Goal: Task Accomplishment & Management: Use online tool/utility

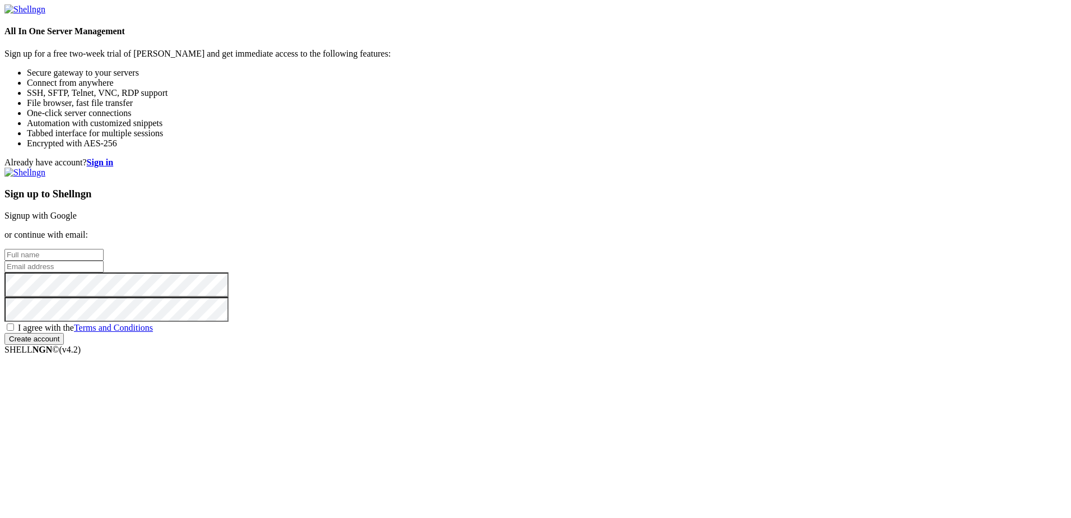
click at [104, 249] on input "text" at bounding box center [53, 255] width 99 height 12
click at [104, 249] on input "[PERSON_NAME]" at bounding box center [53, 255] width 99 height 12
type input "[PERSON_NAME]"
click at [104, 261] on input "email" at bounding box center [53, 267] width 99 height 12
click at [104, 261] on input "ext-m" at bounding box center [53, 267] width 99 height 12
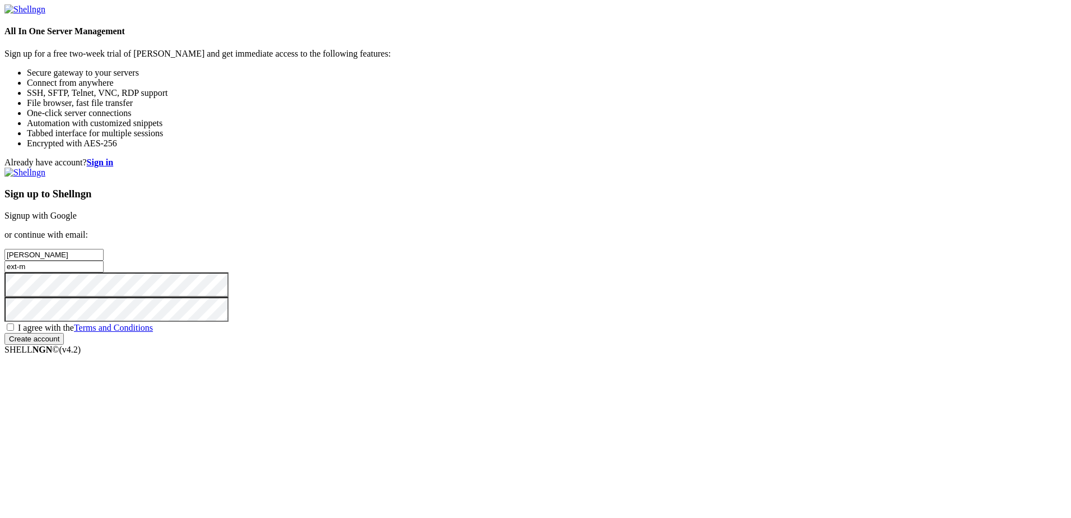
click at [104, 261] on input "ext-m" at bounding box center [53, 267] width 99 height 12
type input "[EMAIL_ADDRESS][PERSON_NAME][PERSON_NAME][PERSON_NAME][DOMAIN_NAME]"
click at [153, 332] on span "I agree with the Terms and Conditions" at bounding box center [85, 328] width 135 height 10
click at [14, 331] on input "I agree with the Terms and Conditions" at bounding box center [10, 326] width 7 height 7
checkbox input "true"
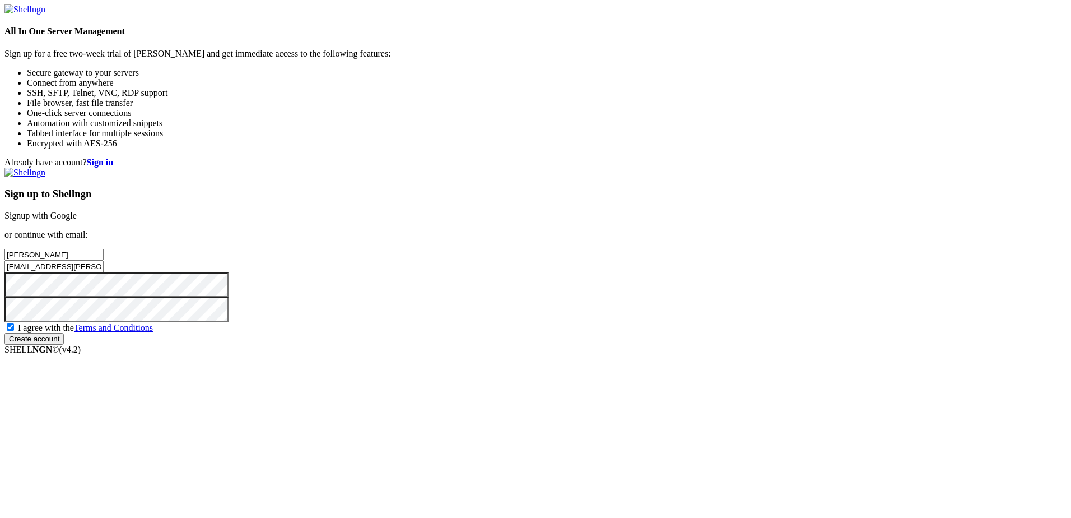
click at [64, 345] on input "Create account" at bounding box center [33, 339] width 59 height 12
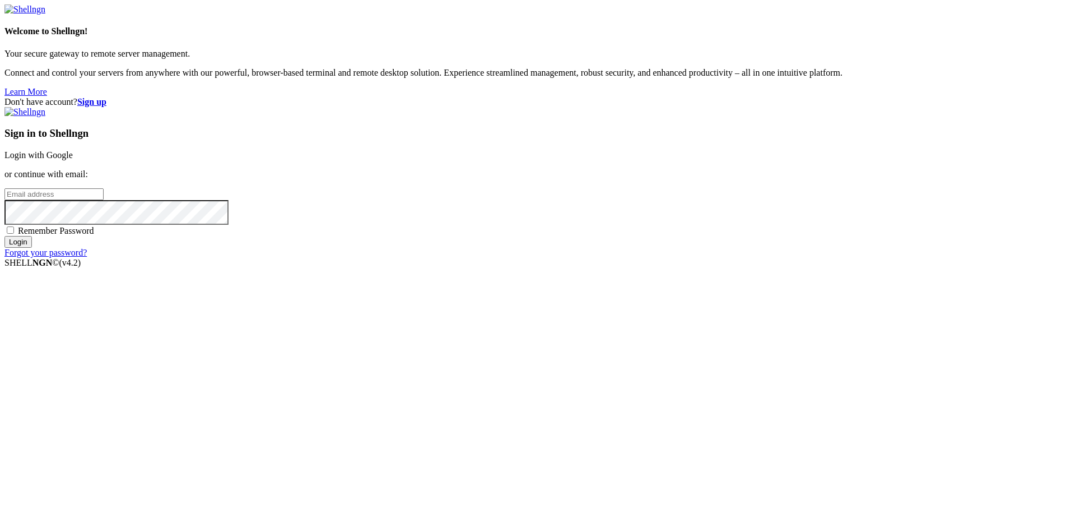
type input "[EMAIL_ADDRESS][PERSON_NAME][PERSON_NAME][PERSON_NAME][DOMAIN_NAME]"
click at [32, 248] on input "Login" at bounding box center [17, 242] width 27 height 12
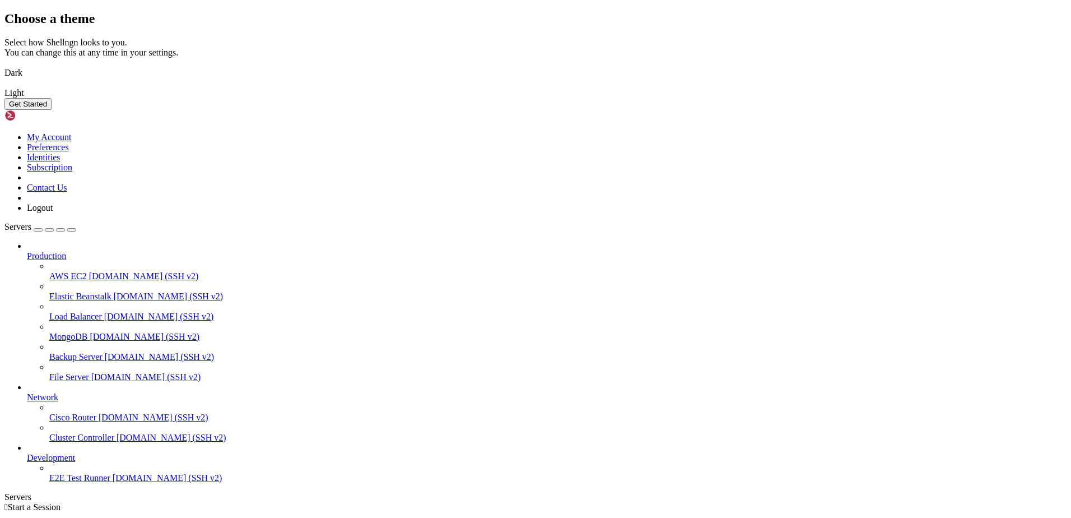
click at [4, 86] on img at bounding box center [4, 86] width 0 height 0
click at [52, 110] on button "Get Started" at bounding box center [27, 104] width 47 height 12
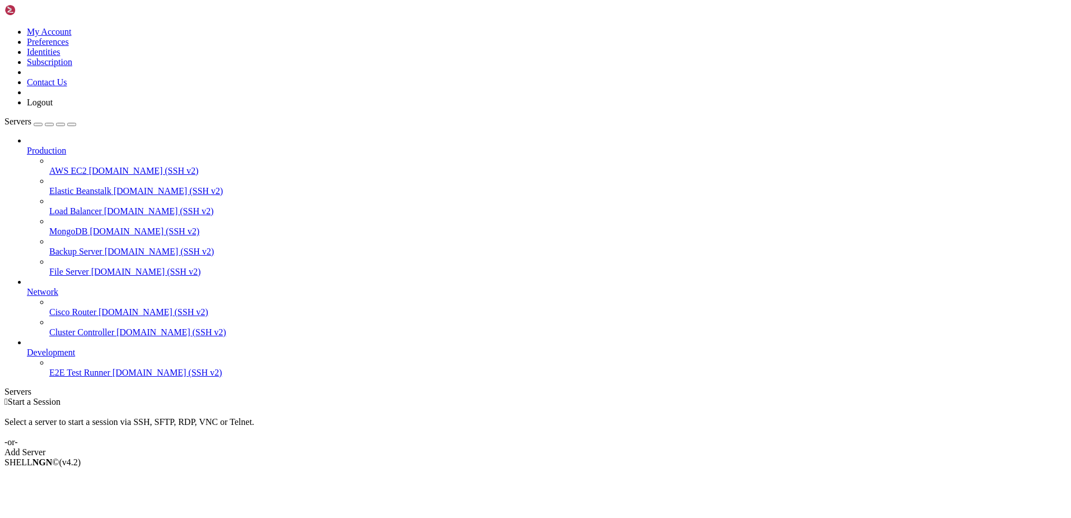
click at [601, 447] on div "Add Server" at bounding box center [535, 452] width 1062 height 10
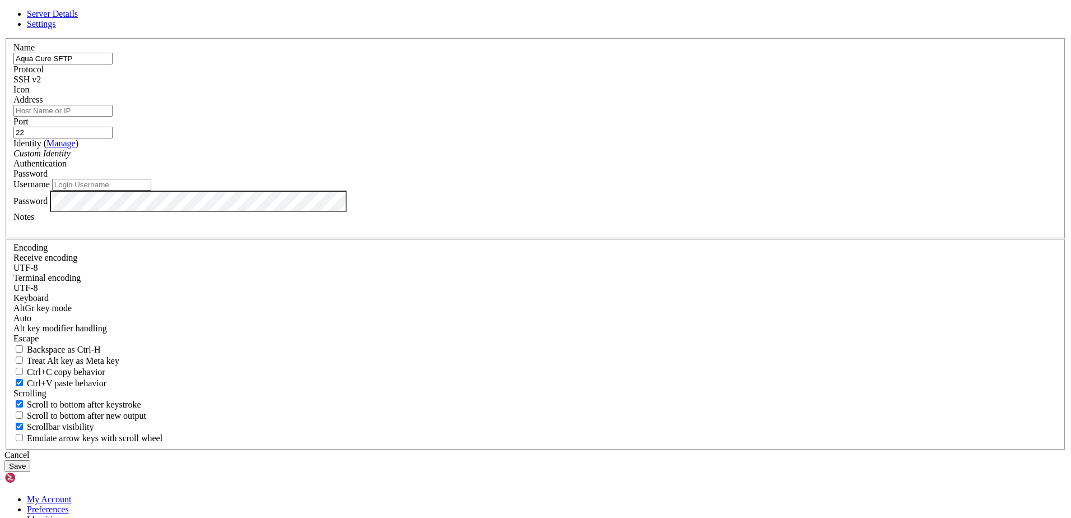
type input "Aqua Cure SFTP"
click at [113, 117] on input "Address" at bounding box center [62, 111] width 99 height 12
paste input "[EMAIL_ADDRESS][DOMAIN_NAME]"
type input "glbnpssftp01.sasququaltrics@glbnpssftp01.blob.core.windows.net"
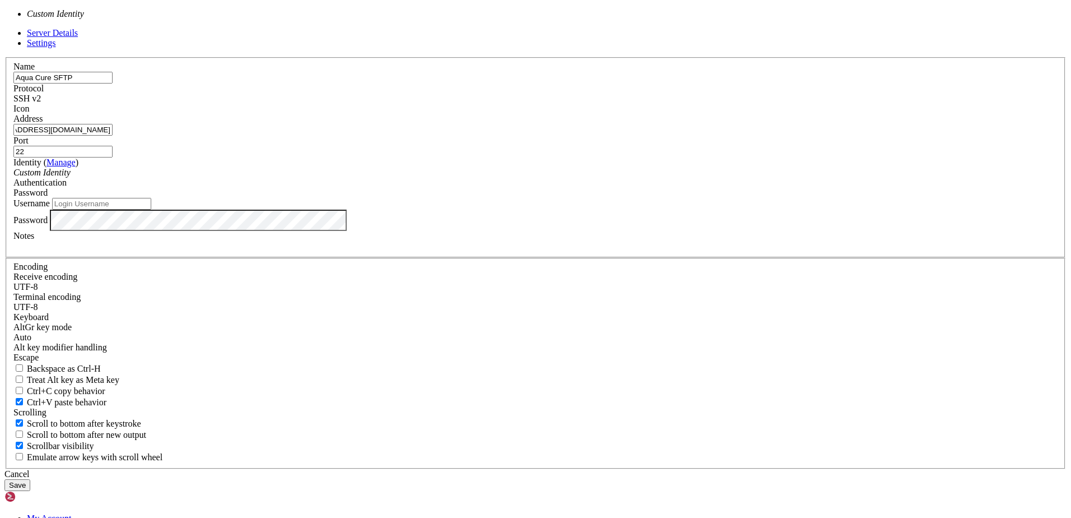
click at [543, 178] on div "Custom Identity" at bounding box center [535, 173] width 1044 height 10
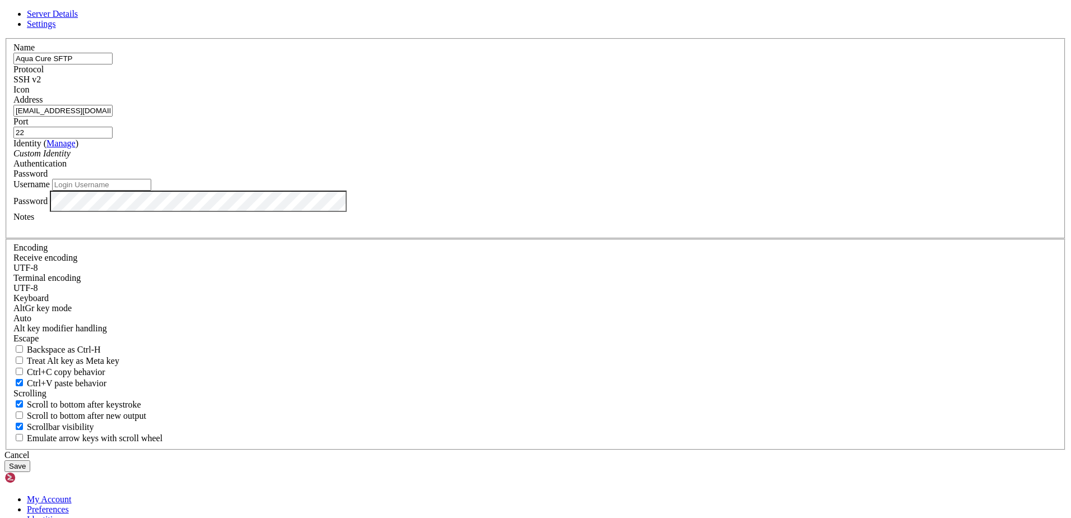
click at [543, 159] on div "Custom Identity" at bounding box center [535, 153] width 1044 height 10
click at [151, 191] on input "Username" at bounding box center [101, 185] width 99 height 12
paste input "glbnpssftp01.sasququaltrics"
type input "glbnpssftp01.sasququaltrics"
click at [392, 450] on div "Cancel Save" at bounding box center [535, 461] width 1062 height 22
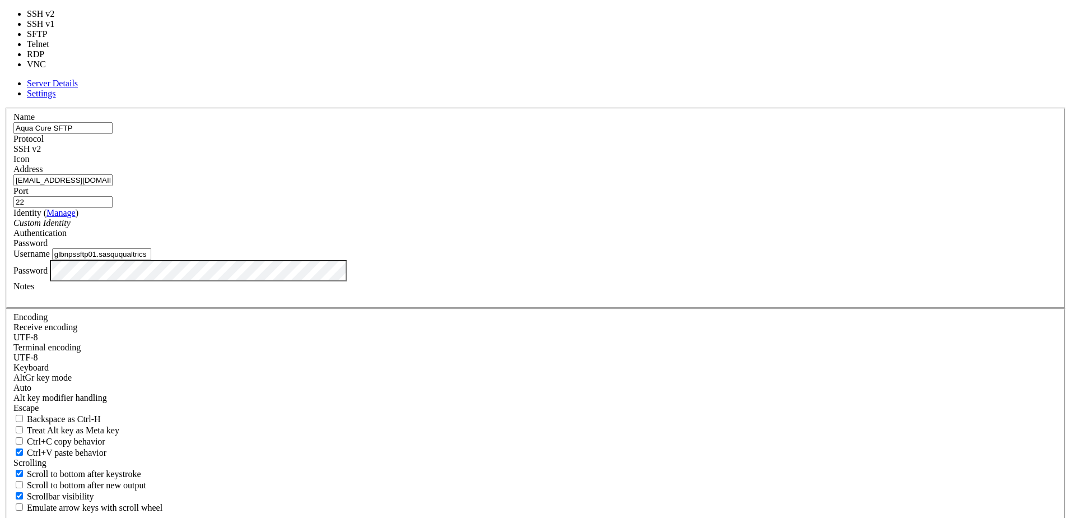
click at [41, 154] on span at bounding box center [41, 149] width 0 height 10
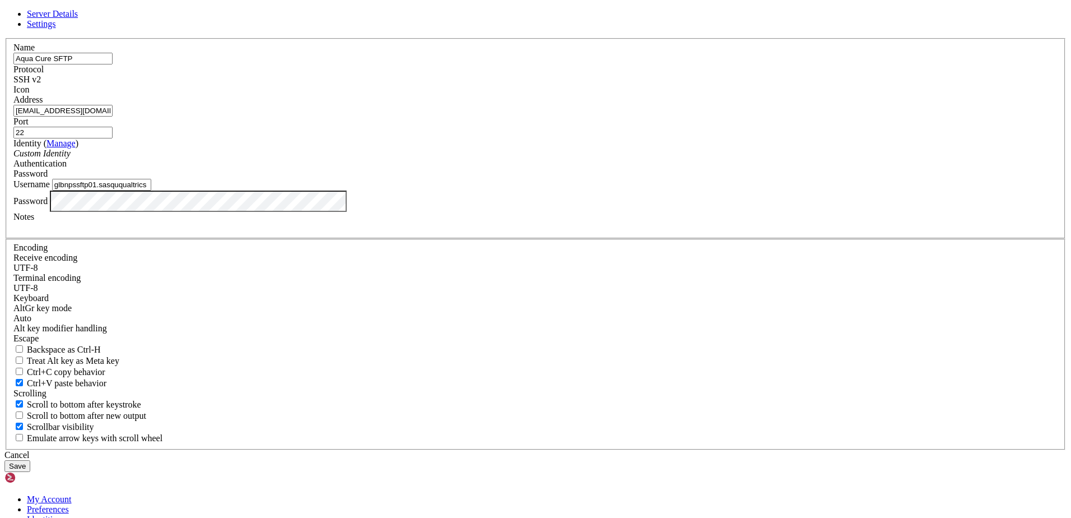
click at [41, 84] on span at bounding box center [41, 80] width 0 height 10
click at [30, 460] on button "Save" at bounding box center [17, 466] width 26 height 12
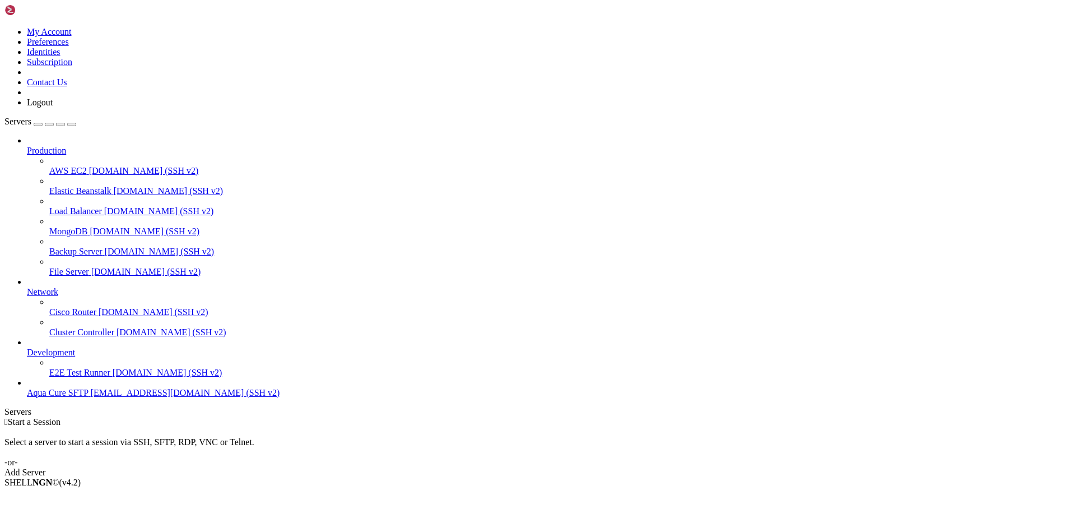
click at [63, 397] on span "Aqua Cure SFTP" at bounding box center [58, 393] width 62 height 10
click at [64, 397] on span "Aqua Cure SFTP" at bounding box center [58, 393] width 62 height 10
click at [57, 496] on span "Connect" at bounding box center [42, 501] width 30 height 10
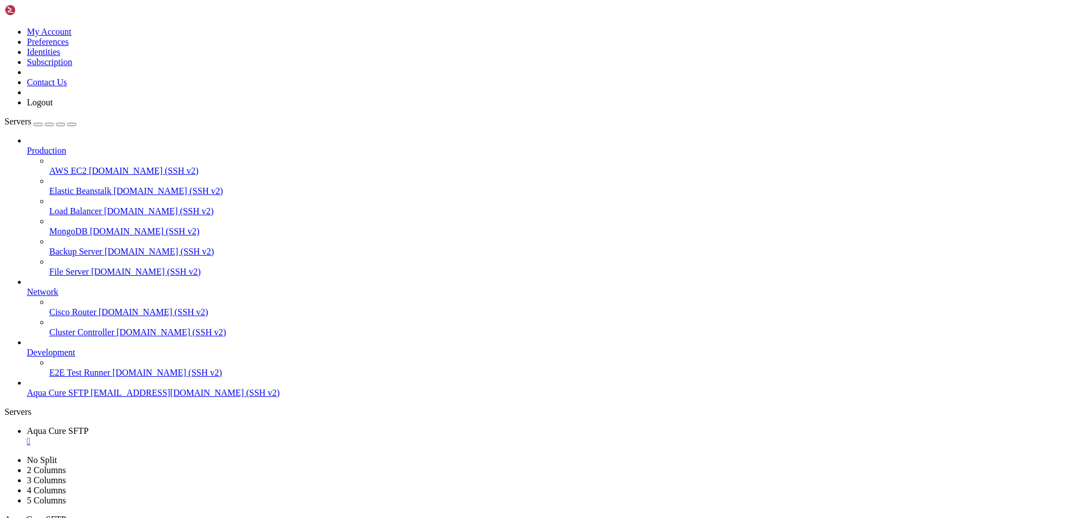
click at [323, 456] on div "" at bounding box center [547, 461] width 1040 height 10
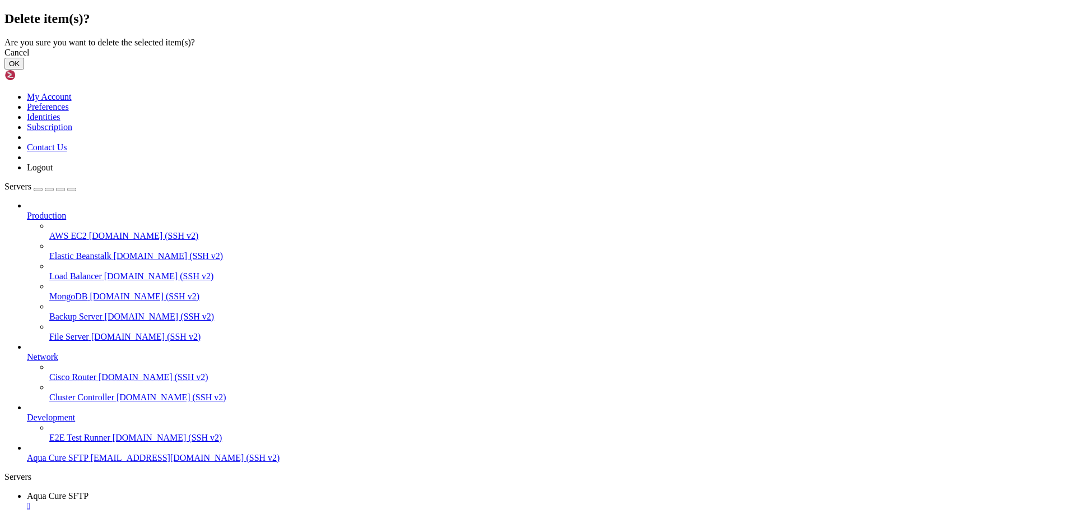
click at [24, 69] on button "OK" at bounding box center [14, 64] width 20 height 12
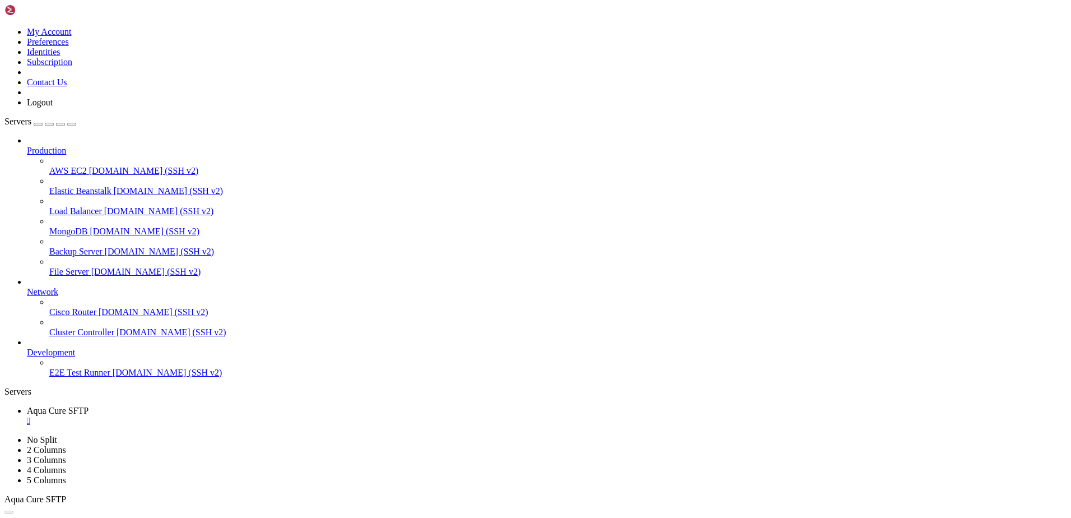
click at [225, 416] on div "" at bounding box center [547, 421] width 1040 height 10
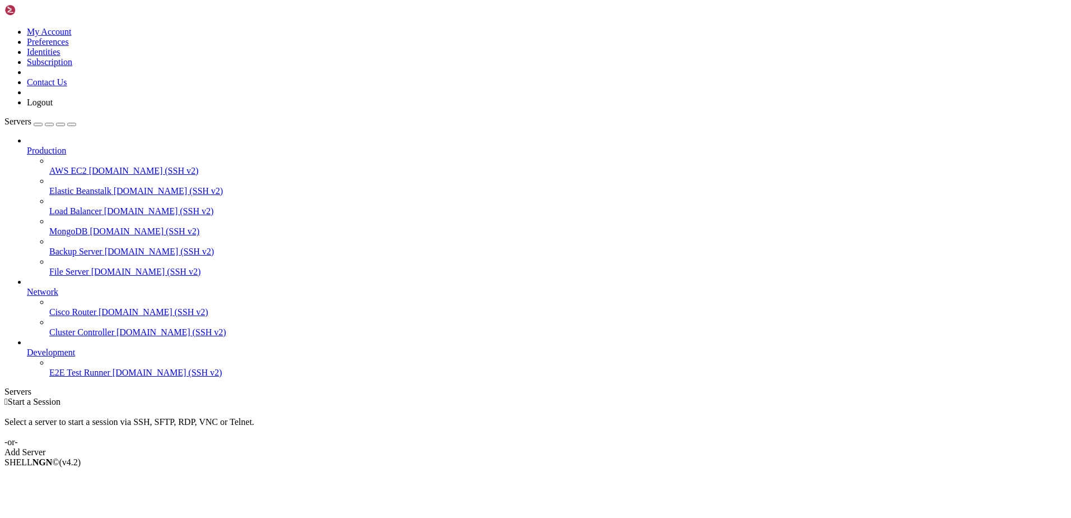
click at [27, 347] on icon at bounding box center [27, 347] width 0 height 0
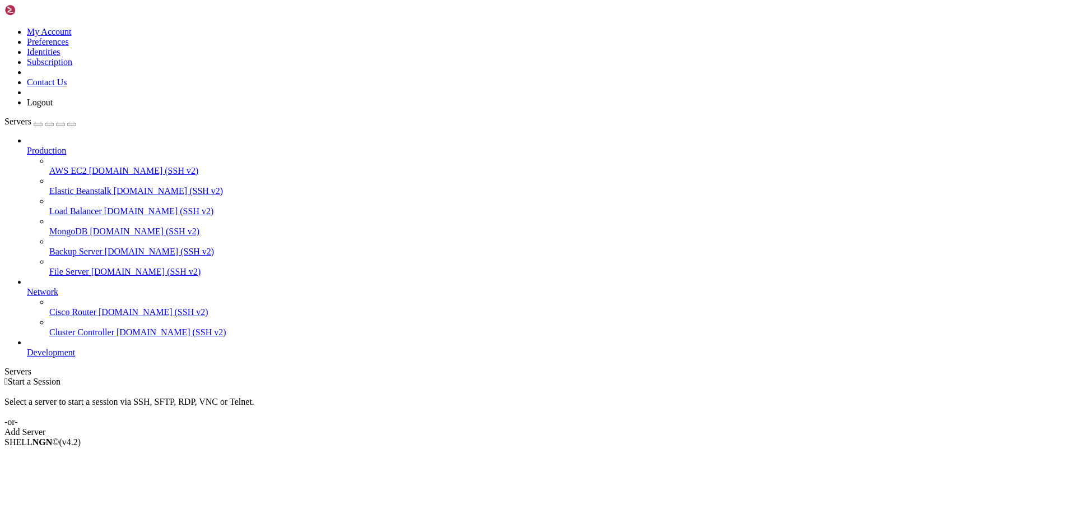
click at [27, 287] on icon at bounding box center [27, 287] width 0 height 0
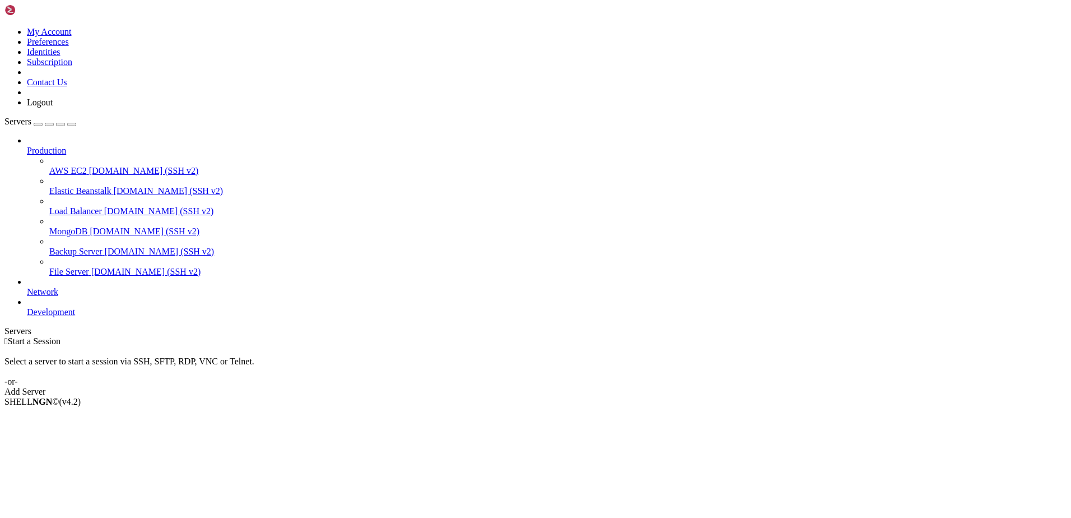
click at [27, 146] on icon at bounding box center [27, 146] width 0 height 0
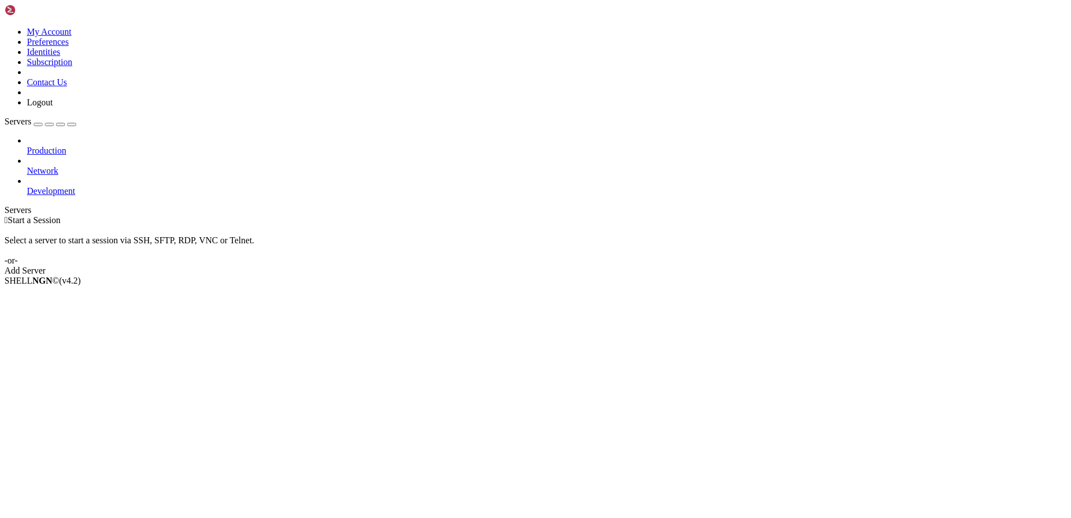
click at [49, 124] on div "button" at bounding box center [49, 124] width 0 height 0
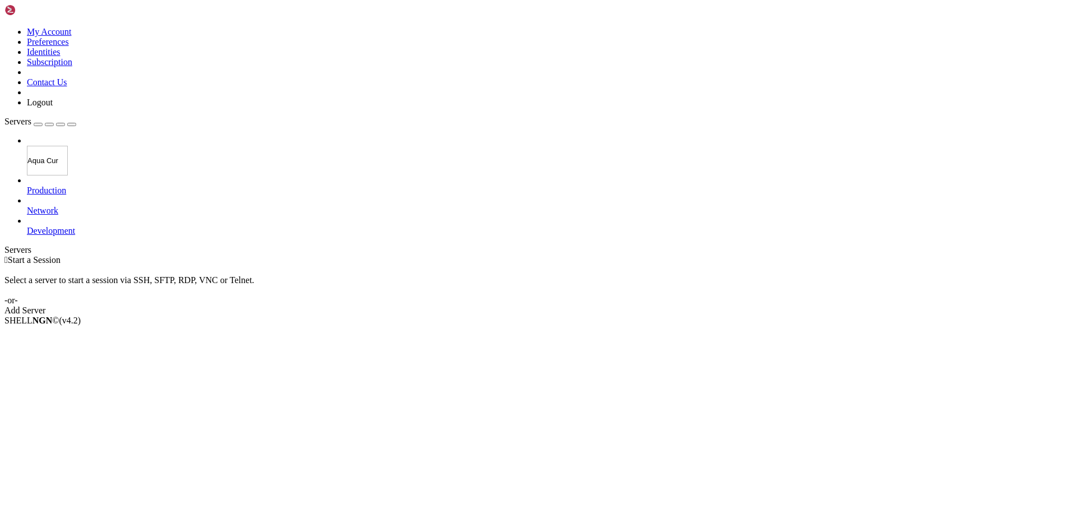
type input "Aqua Cure"
click at [206, 255] on div " Start a Session Select a server to start a session via SSH, SFTP, RDP, VNC or…" at bounding box center [535, 285] width 1062 height 61
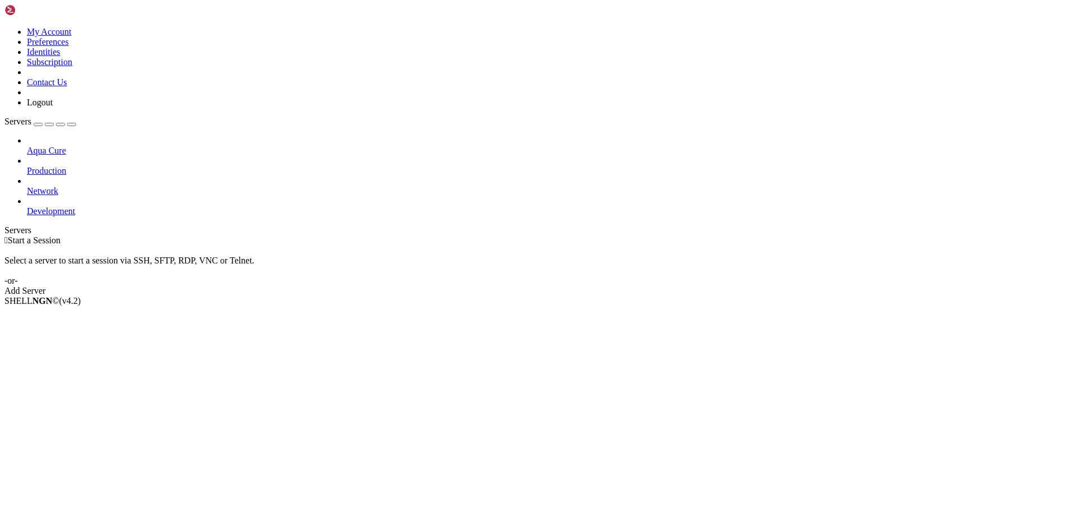
click at [38, 124] on div "button" at bounding box center [38, 124] width 0 height 0
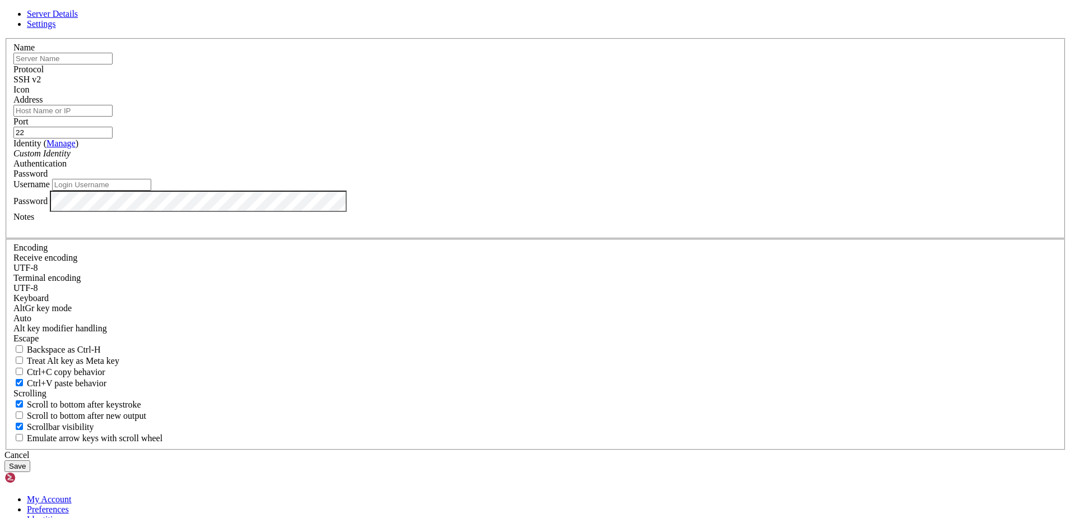
click at [56, 29] on link "Settings" at bounding box center [41, 24] width 29 height 10
click at [78, 18] on span "Server Details" at bounding box center [52, 14] width 51 height 10
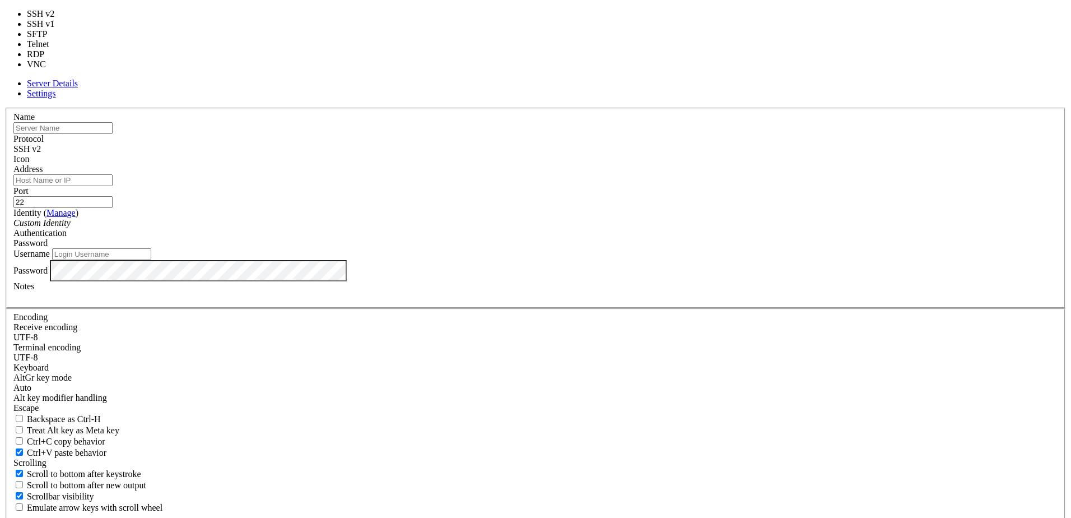
click at [616, 154] on div "SSH v2" at bounding box center [535, 149] width 1044 height 10
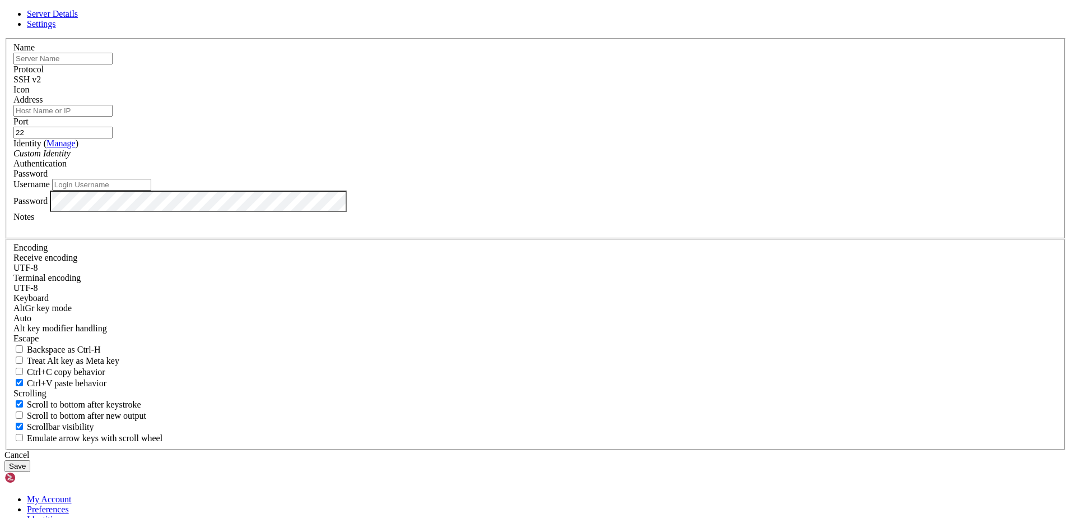
click at [616, 85] on div "SSH v2" at bounding box center [535, 80] width 1044 height 10
click at [13, 95] on span at bounding box center [13, 95] width 0 height 0
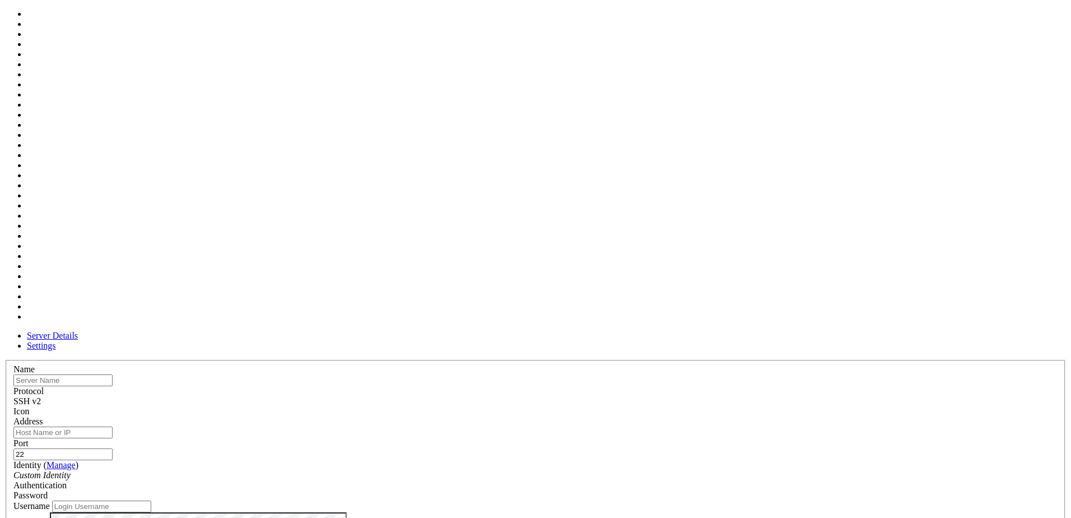
click at [13, 416] on span at bounding box center [13, 416] width 0 height 0
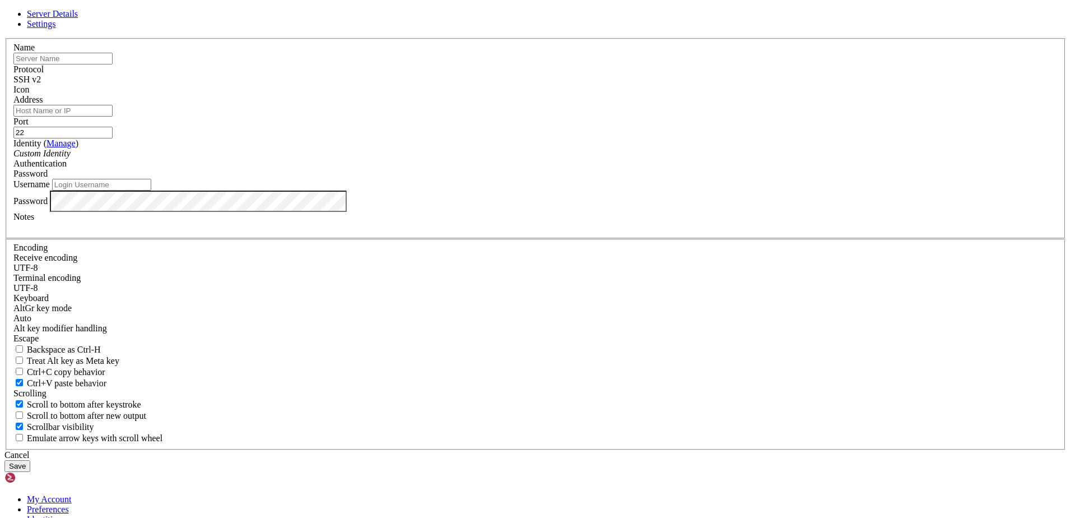
click at [630, 179] on div "Password" at bounding box center [535, 174] width 1044 height 10
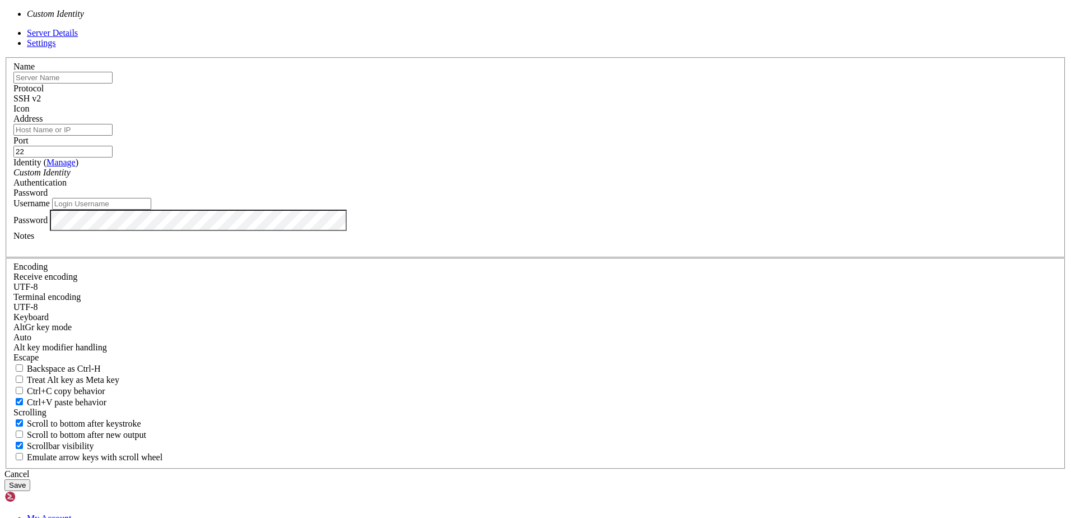
click at [544, 178] on div "Custom Identity" at bounding box center [535, 173] width 1044 height 10
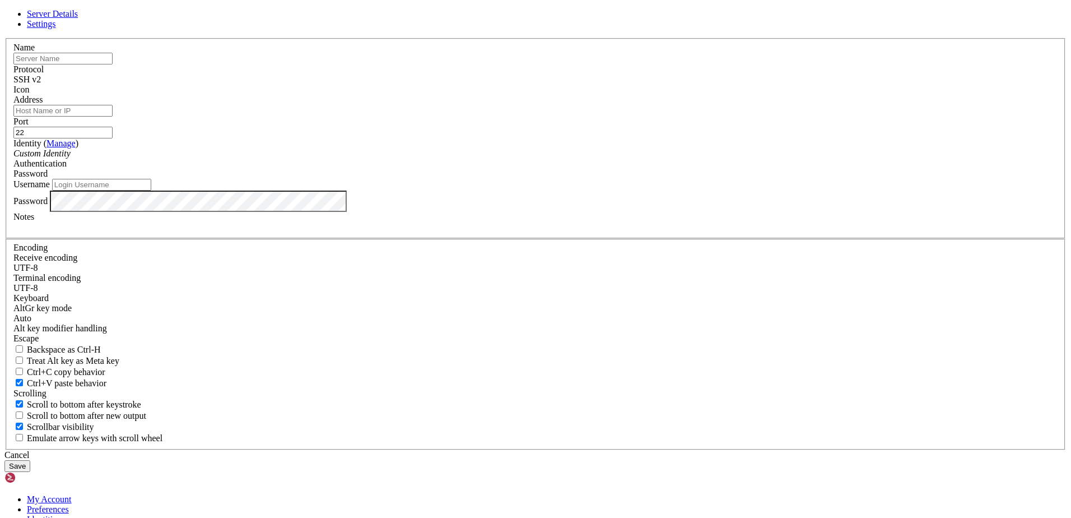
click at [544, 159] on div "Custom Identity" at bounding box center [535, 153] width 1044 height 10
click at [113, 64] on input "text" at bounding box center [62, 59] width 99 height 12
paste input "glbnpssftp01.blob.core.windows.net"
click at [113, 117] on input "Address" at bounding box center [62, 111] width 99 height 12
click at [113, 64] on input "glbnpssftp01.blob.core.windows.net" at bounding box center [62, 59] width 99 height 12
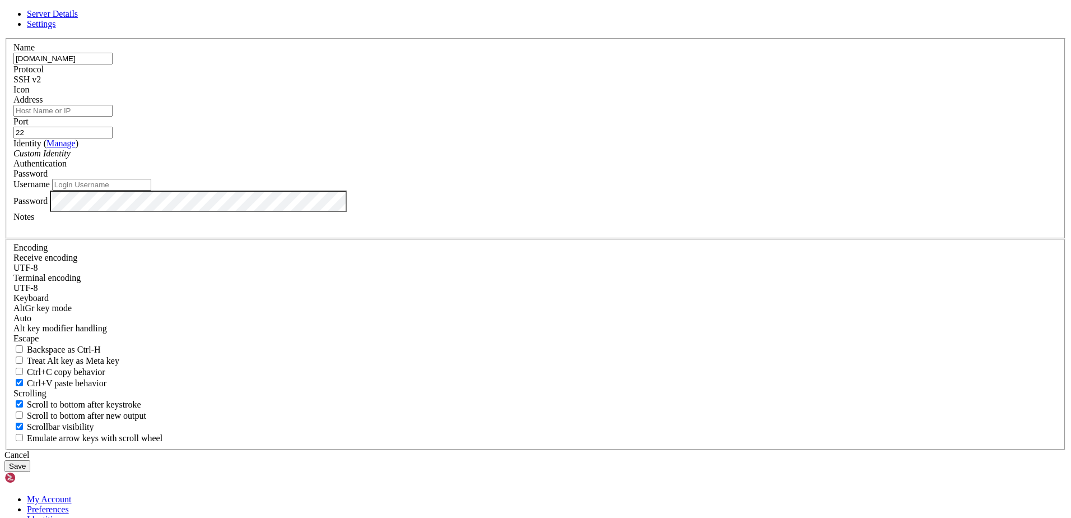
click at [113, 64] on input "glbnpssftp01.blob.core.windows.net" at bounding box center [62, 59] width 99 height 12
type input "SFTP Connection"
click at [113, 117] on input "Address" at bounding box center [62, 111] width 99 height 12
paste input "glbnpssftp01.blob.core.windows.net"
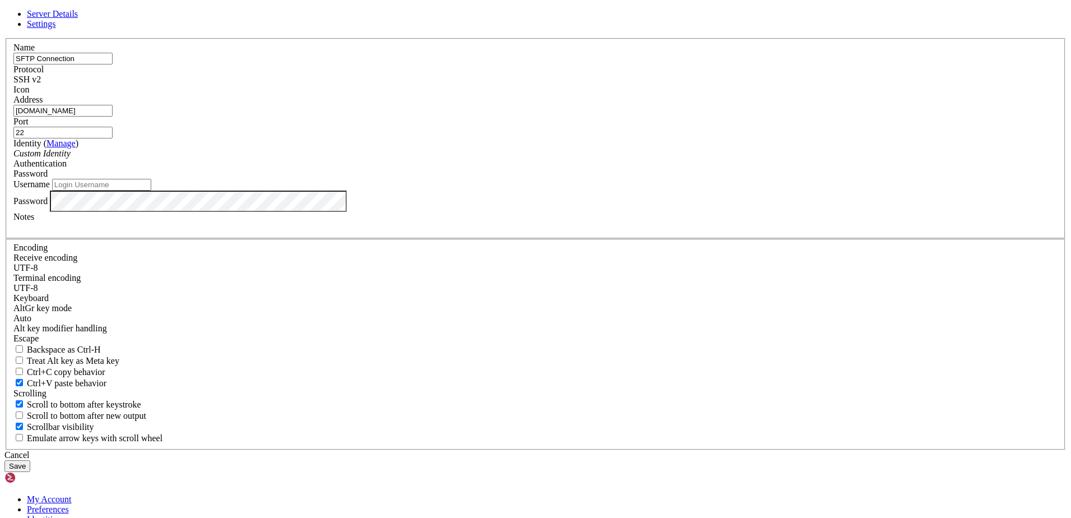
type input "glbnpssftp01.blob.core.windows.net"
click at [151, 191] on input "Username" at bounding box center [101, 185] width 99 height 12
paste input "Hpd/Y83HzUU7cv2FIRvycljEP20EpMC3"
type input "Hpd/Y83HzUU7cv2FIRvycljEP20EpMC3"
paste input "glbnpssftp01.sasququaltrics"
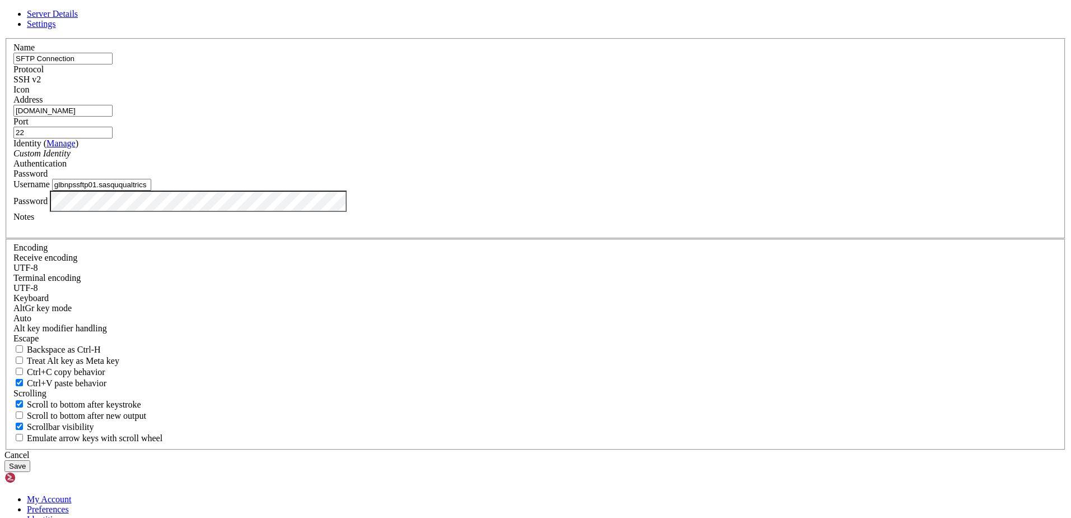
type input "glbnpssftp01.sasququaltrics"
click at [395, 450] on div "Cancel Save" at bounding box center [535, 461] width 1062 height 22
click at [30, 460] on button "Save" at bounding box center [17, 466] width 26 height 12
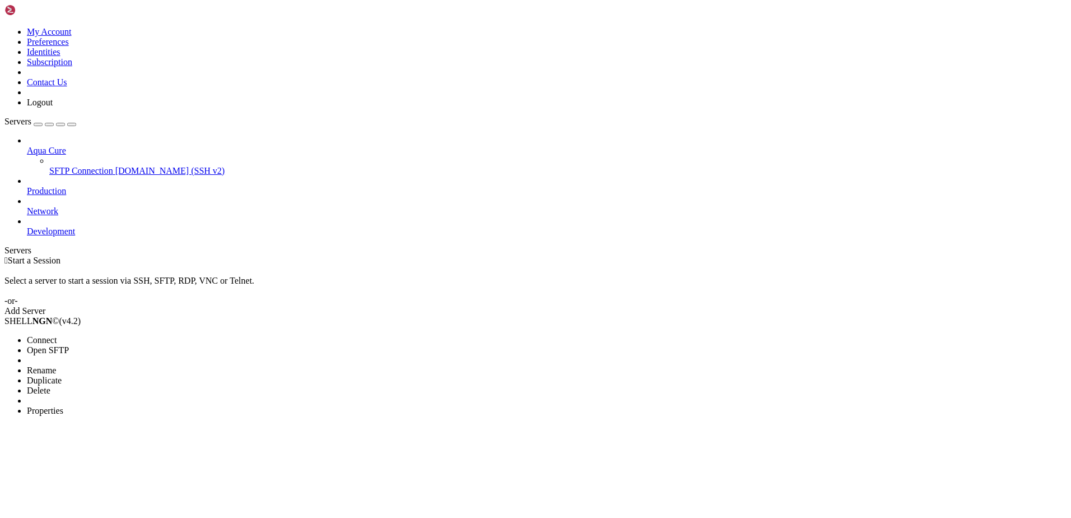
click at [57, 335] on span "Connect" at bounding box center [42, 340] width 30 height 10
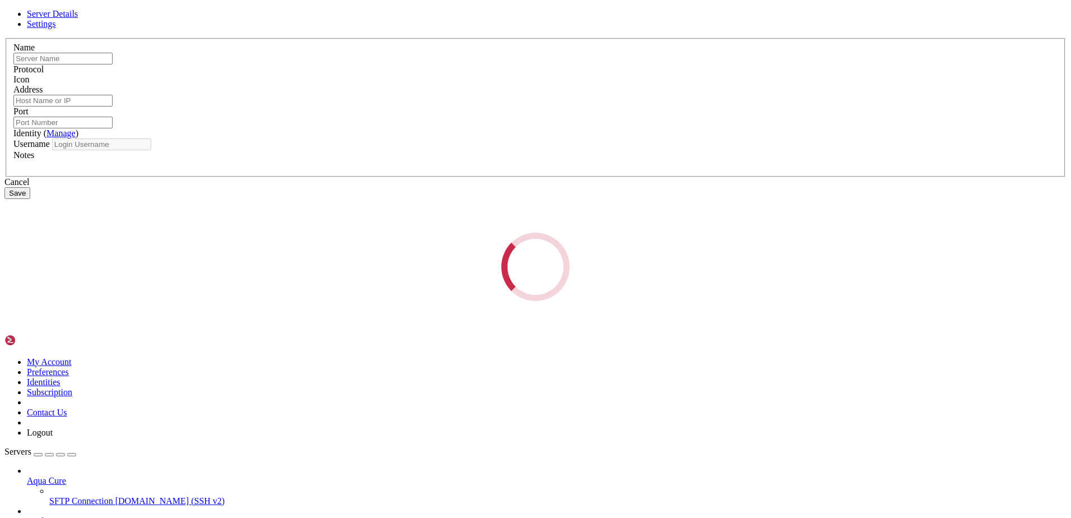
type input "SFTP Connection"
type input "glbnpssftp01.blob.core.windows.net"
type input "22"
type input "glbnpssftp01.sasququaltrics"
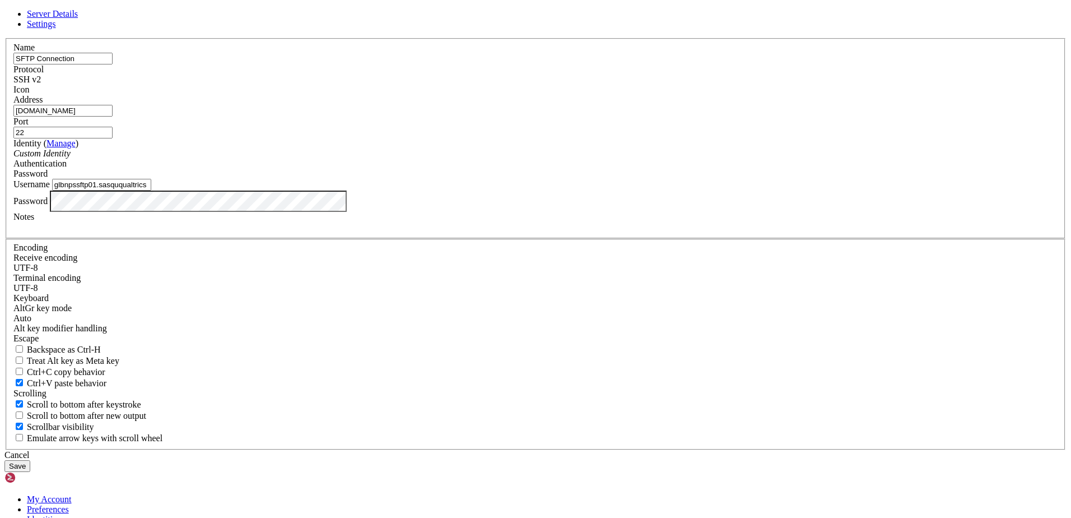
click at [113, 117] on input "glbnpssftp01.blob.core.windows.net" at bounding box center [62, 111] width 99 height 12
paste input "glbnpssftp01.sasququaltrics@"
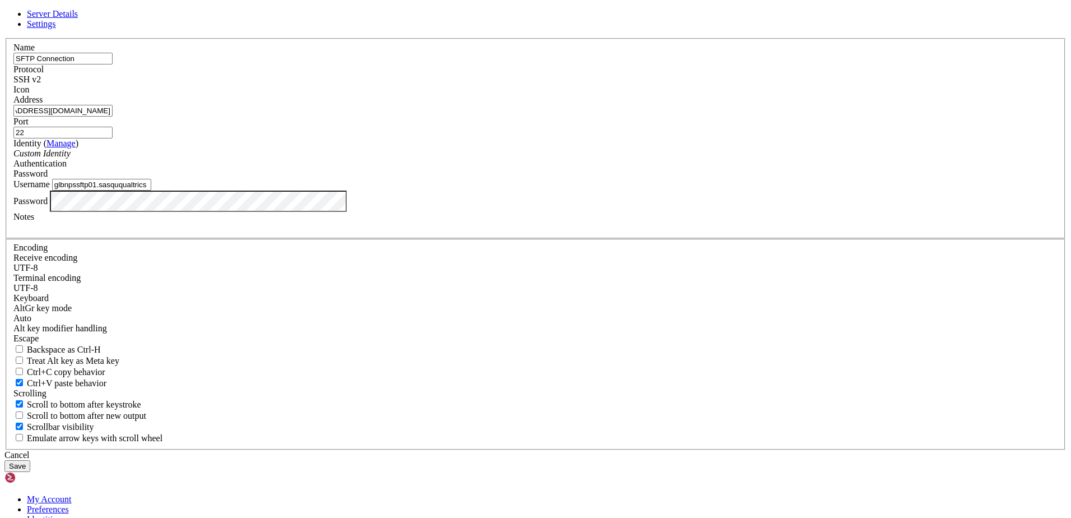
type input "glbnpssftp01.sasququaltrics@glbnpssftp01.blob.core.windows.net"
click at [30, 460] on button "Save" at bounding box center [17, 466] width 26 height 12
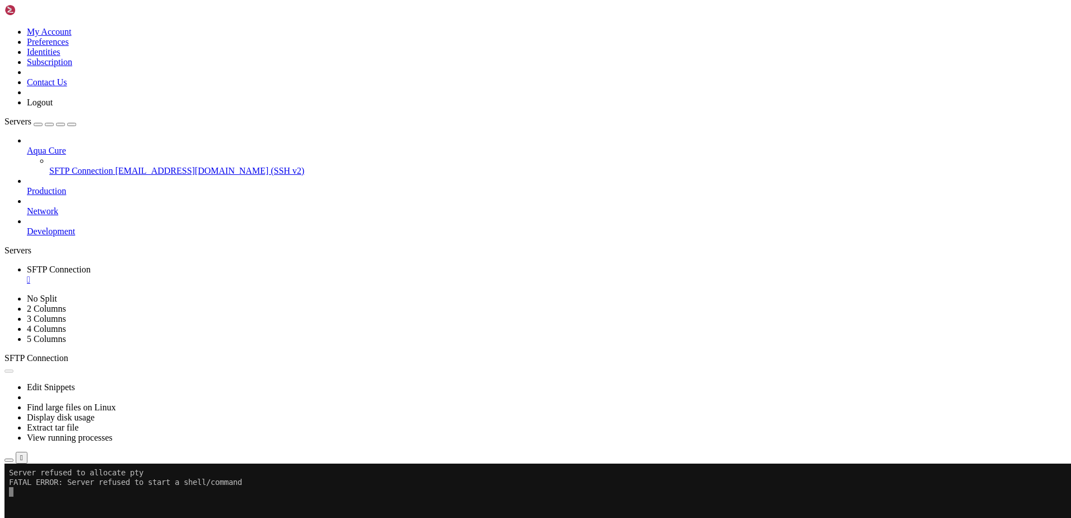
click at [49, 495] on button "Reconnect" at bounding box center [26, 501] width 45 height 12
click at [9, 460] on icon "button" at bounding box center [9, 460] width 0 height 0
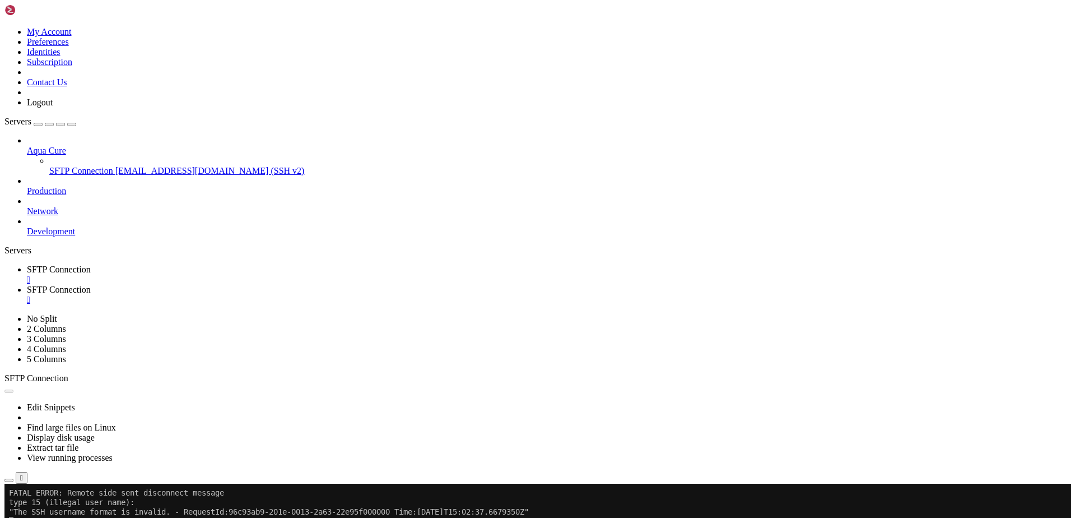
click at [333, 295] on div "" at bounding box center [547, 300] width 1040 height 10
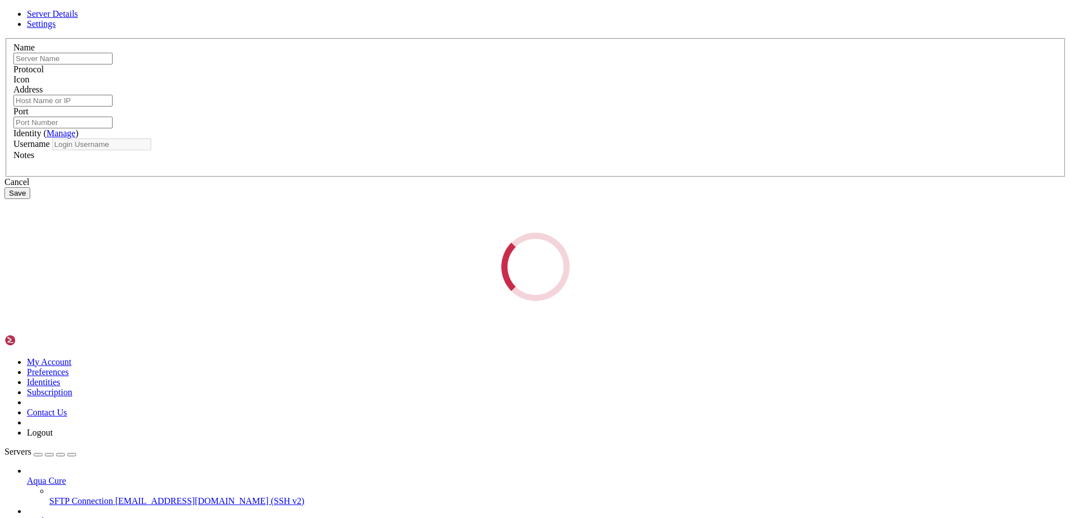
type input "SFTP Connection"
type input "glbnpssftp01.sasququaltrics@glbnpssftp01.blob.core.windows.net"
type input "22"
type input "glbnpssftp01.sasququaltrics"
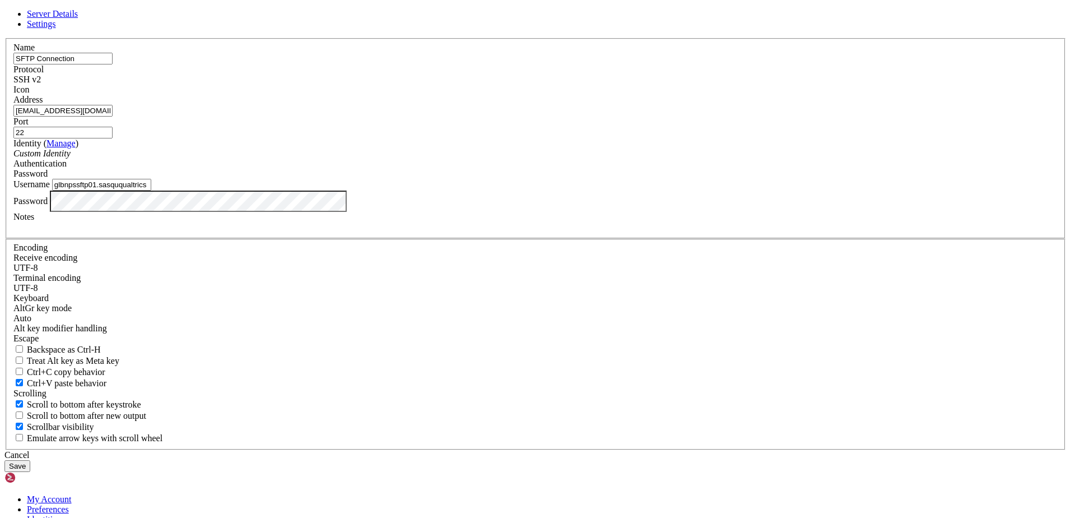
click at [41, 84] on span "SSH v2" at bounding box center [26, 80] width 27 height 10
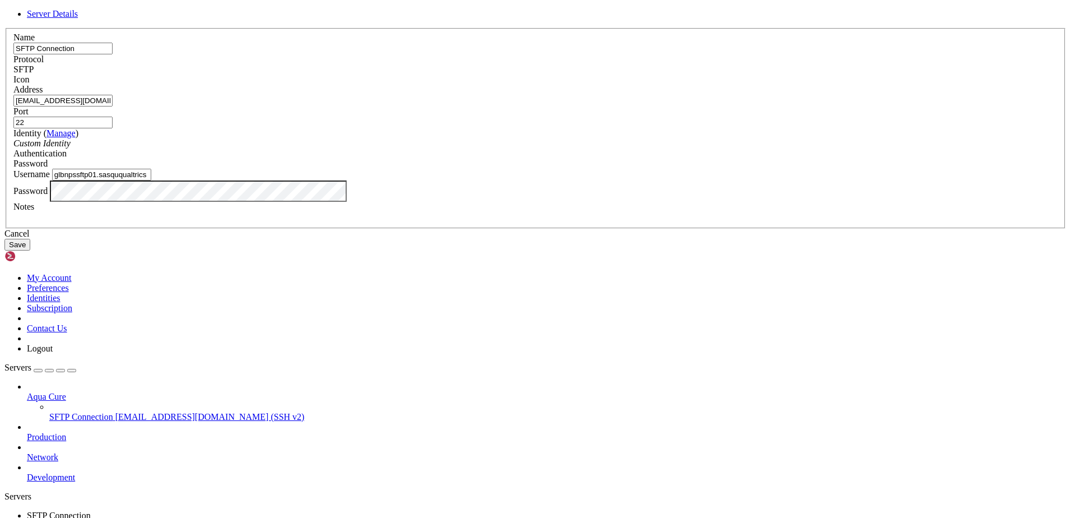
click at [615, 75] on div "Protocol SFTP" at bounding box center [535, 64] width 1044 height 20
click at [30, 250] on button "Save" at bounding box center [17, 245] width 26 height 12
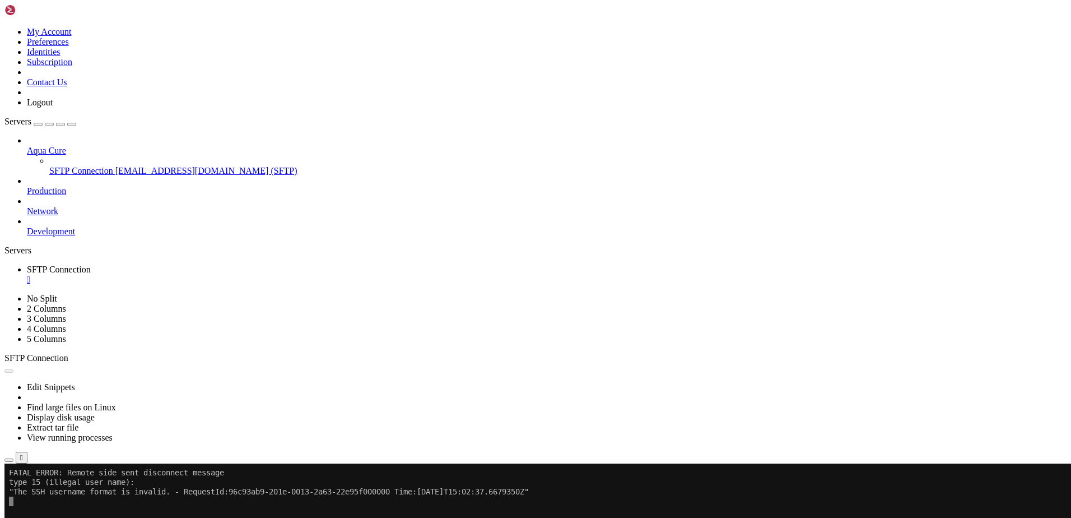
click at [231, 275] on div "" at bounding box center [547, 280] width 1040 height 10
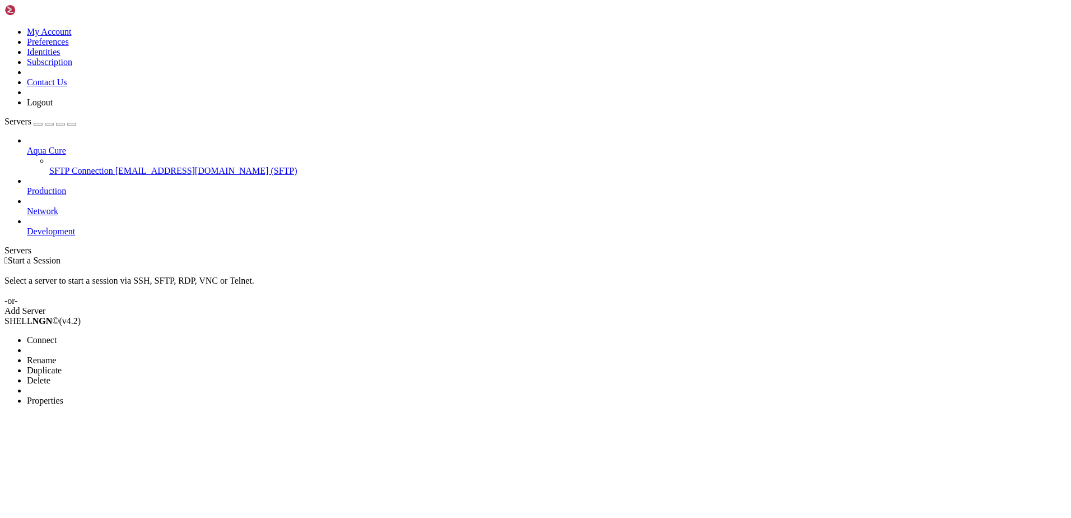
click at [57, 335] on span "Connect" at bounding box center [42, 340] width 30 height 10
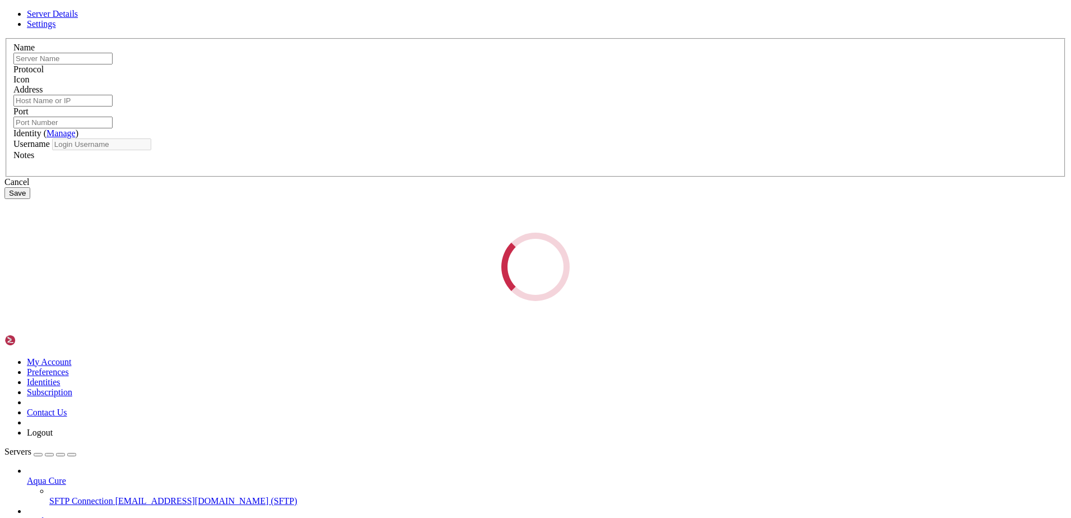
type input "SFTP Connection"
type input "glbnpssftp01.sasququaltrics@glbnpssftp01.blob.core.windows.net"
type input "22"
type input "glbnpssftp01.sasququaltrics"
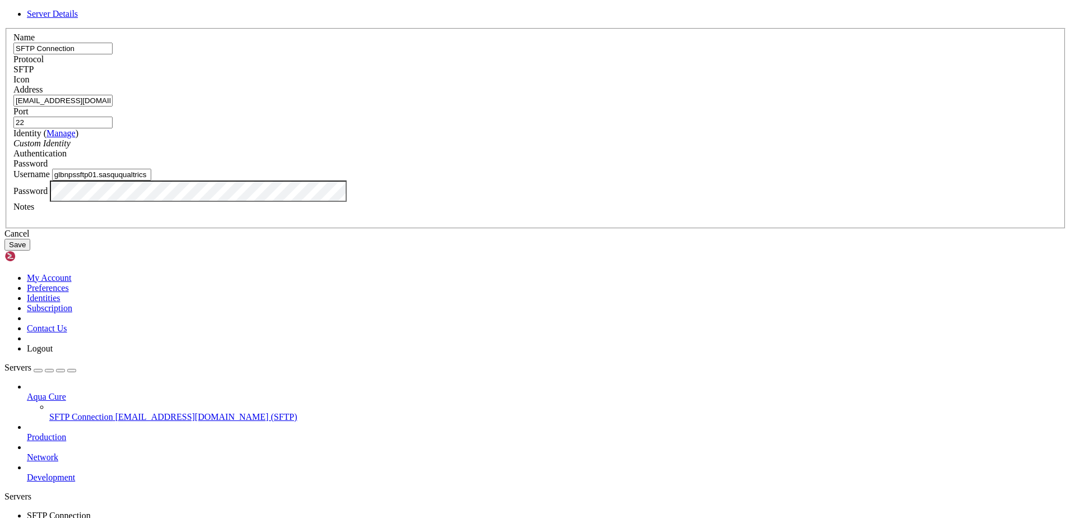
drag, startPoint x: 501, startPoint y: 198, endPoint x: 387, endPoint y: 199, distance: 114.3
click at [387, 106] on div "Address glbnpssftp01.sasququaltrics@glbnpssftp01.blob.core.windows.net" at bounding box center [535, 96] width 1044 height 22
type input "glbnpssftp01.blob.core.windows.net"
click at [30, 250] on button "Save" at bounding box center [17, 245] width 26 height 12
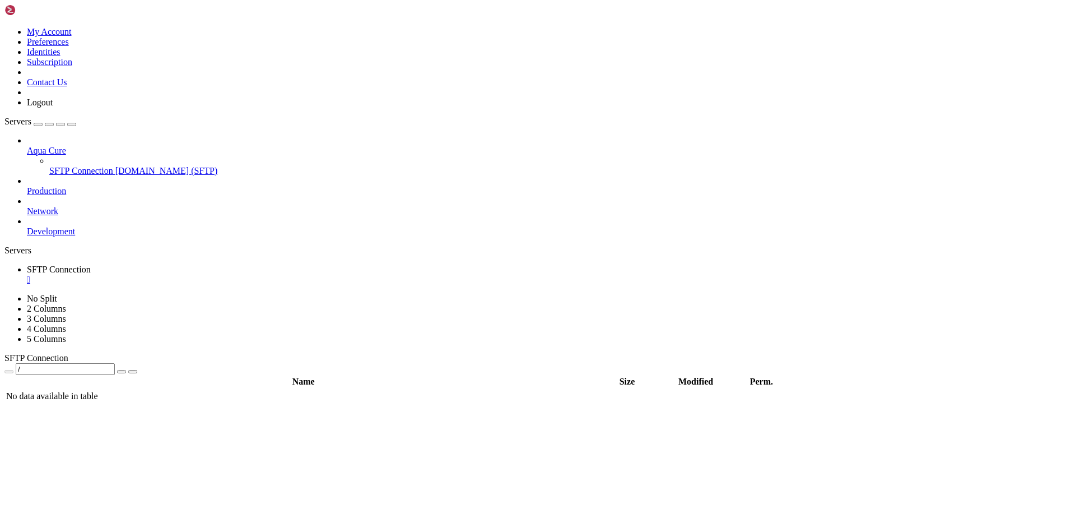
click at [230, 275] on div "" at bounding box center [547, 280] width 1040 height 10
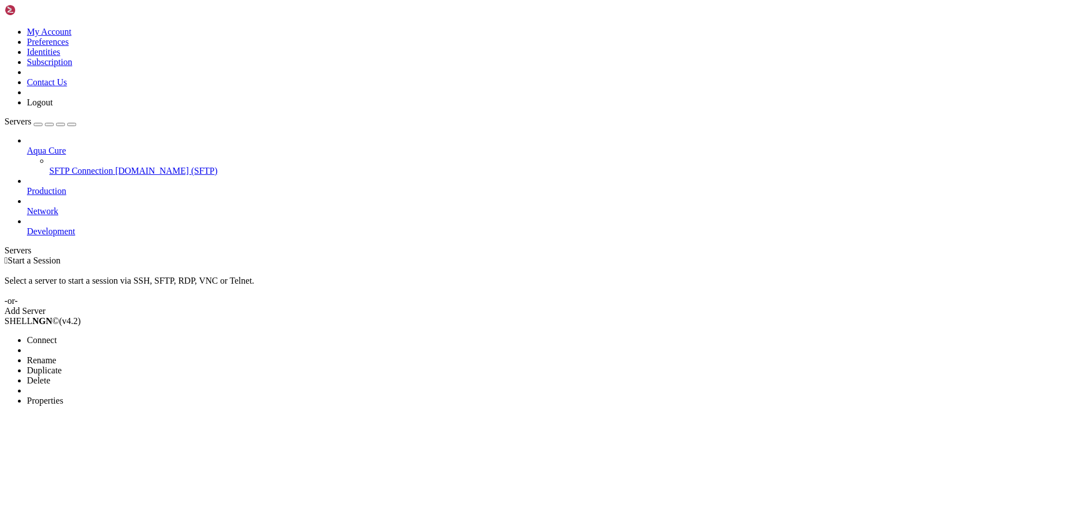
click at [57, 335] on span "Connect" at bounding box center [42, 340] width 30 height 10
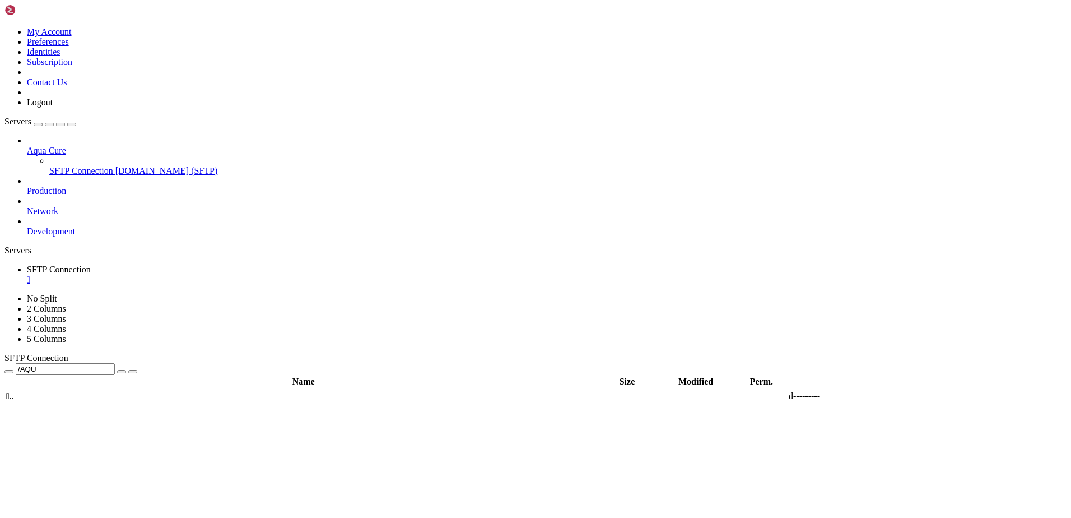
click at [10, 391] on span "" at bounding box center [7, 396] width 3 height 10
click at [14, 391] on span " .." at bounding box center [10, 396] width 8 height 10
click at [29, 391] on span " AQU" at bounding box center [17, 396] width 23 height 10
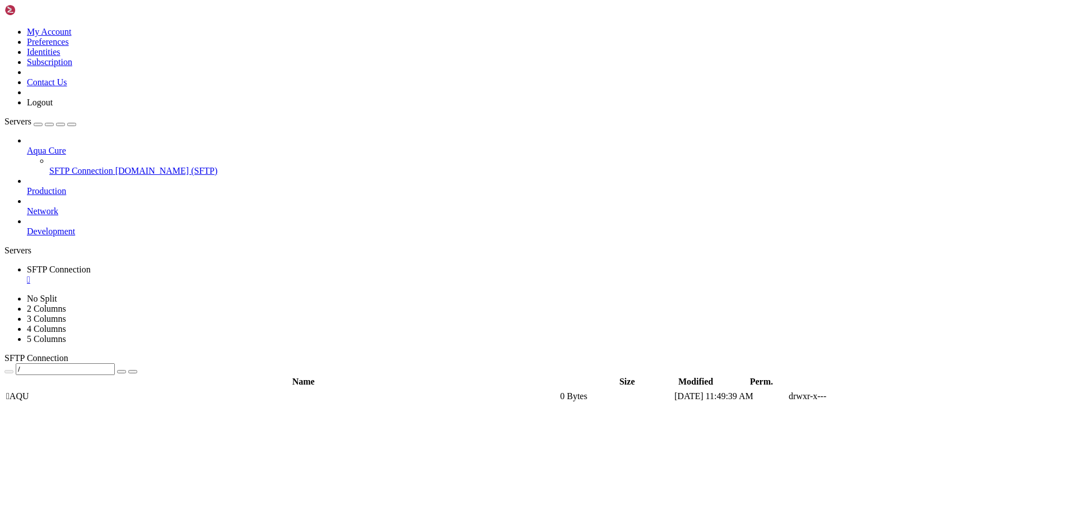
type input "/AQU"
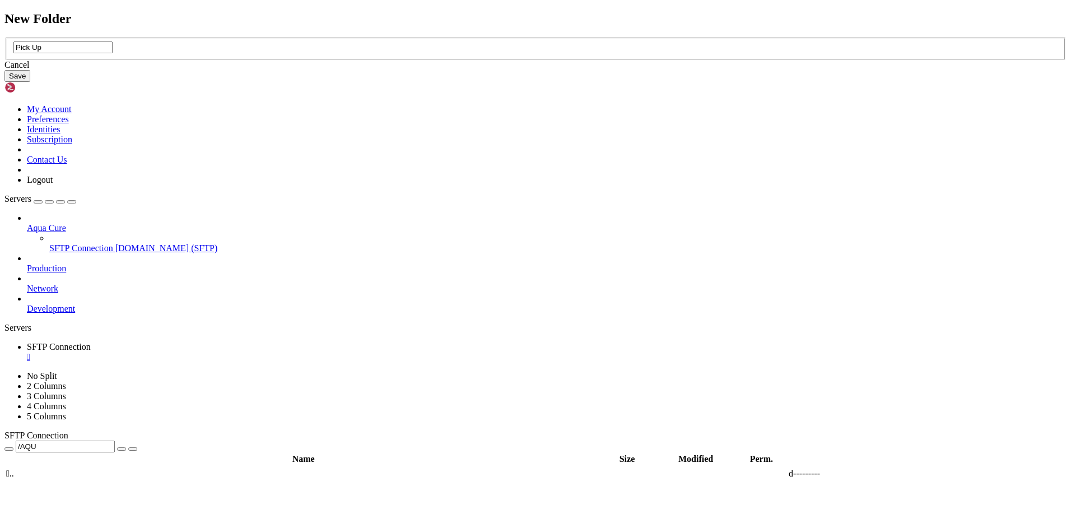
type input "Pick Up"
click at [30, 82] on button "Save" at bounding box center [17, 76] width 26 height 12
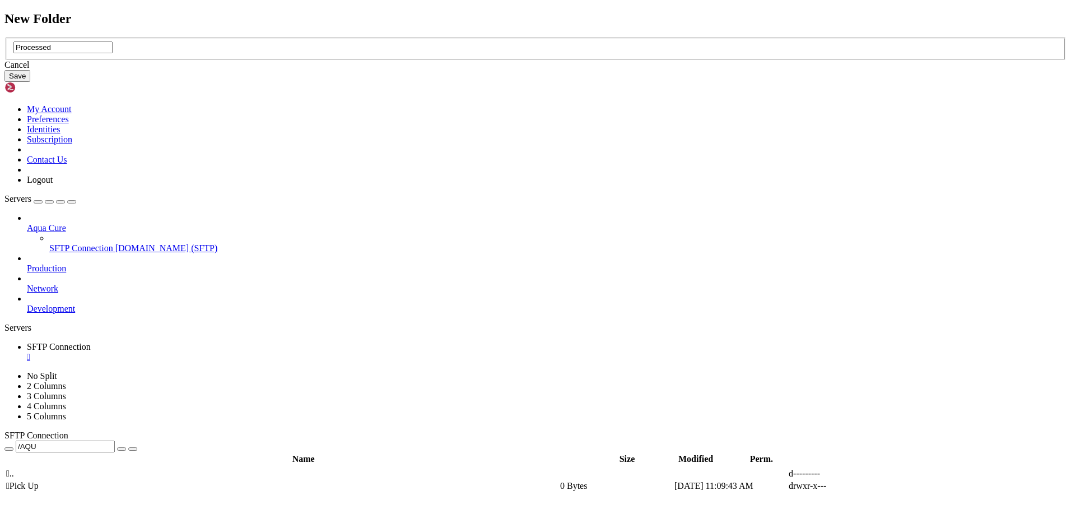
type input "Processed"
click at [30, 82] on button "Save" at bounding box center [17, 76] width 26 height 12
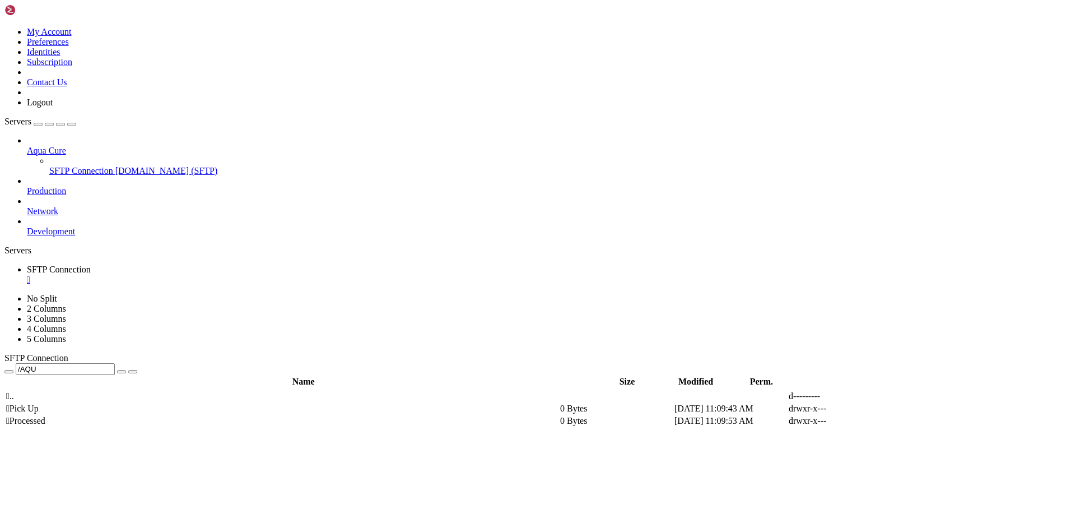
drag, startPoint x: 178, startPoint y: 39, endPoint x: 208, endPoint y: 36, distance: 30.4
click at [115, 363] on input "/AQU" at bounding box center [65, 369] width 99 height 12
click at [802, 196] on div at bounding box center [535, 259] width 1071 height 518
click at [9, 372] on icon "button" at bounding box center [9, 372] width 0 height 0
click at [29, 391] on span " AQU" at bounding box center [17, 396] width 23 height 10
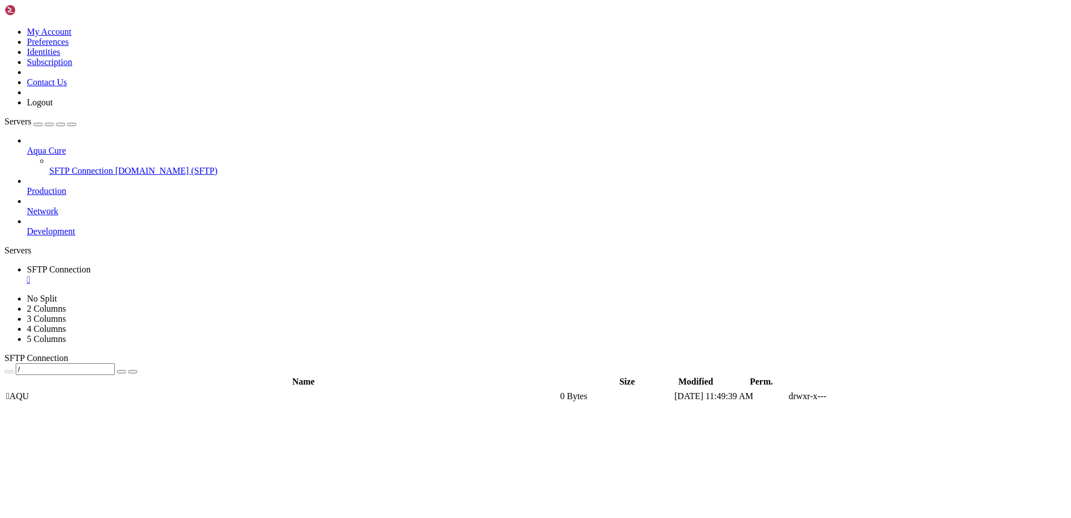
click at [10, 391] on span "" at bounding box center [7, 396] width 3 height 10
type input "/AQU"
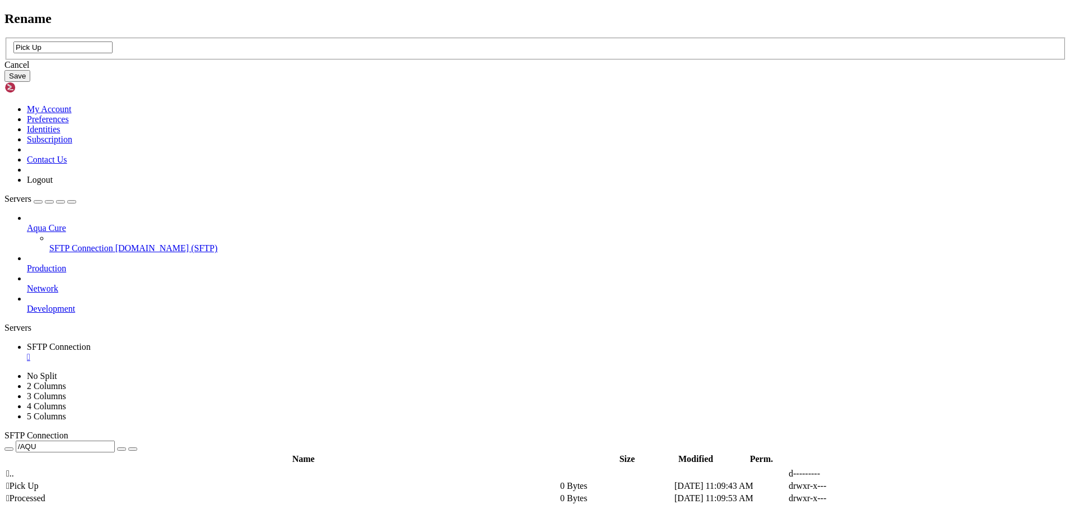
click at [113, 53] on input "Pick Up" at bounding box center [62, 47] width 99 height 12
type input "PickUp"
click at [30, 82] on button "Save" at bounding box center [17, 76] width 26 height 12
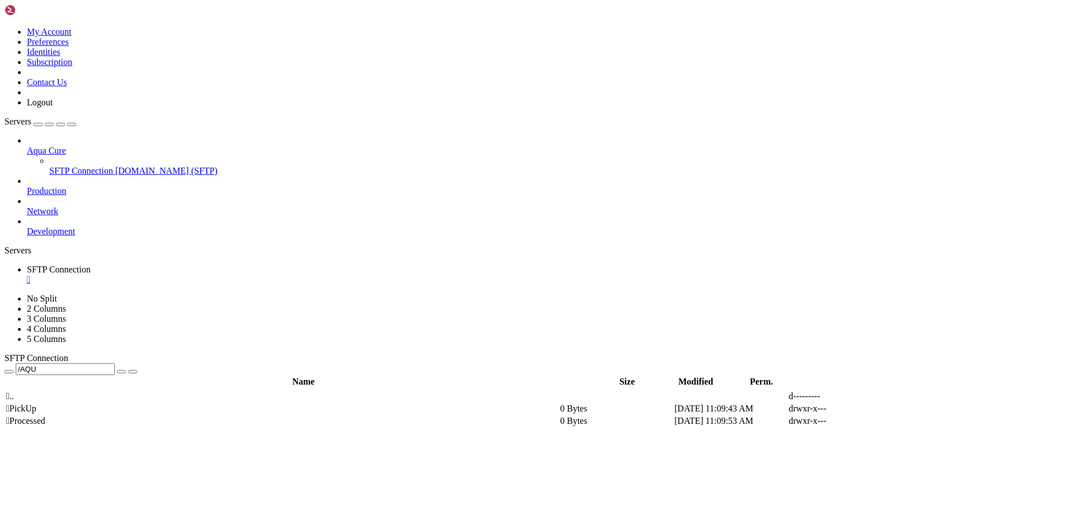
click at [232, 275] on div "" at bounding box center [547, 280] width 1040 height 10
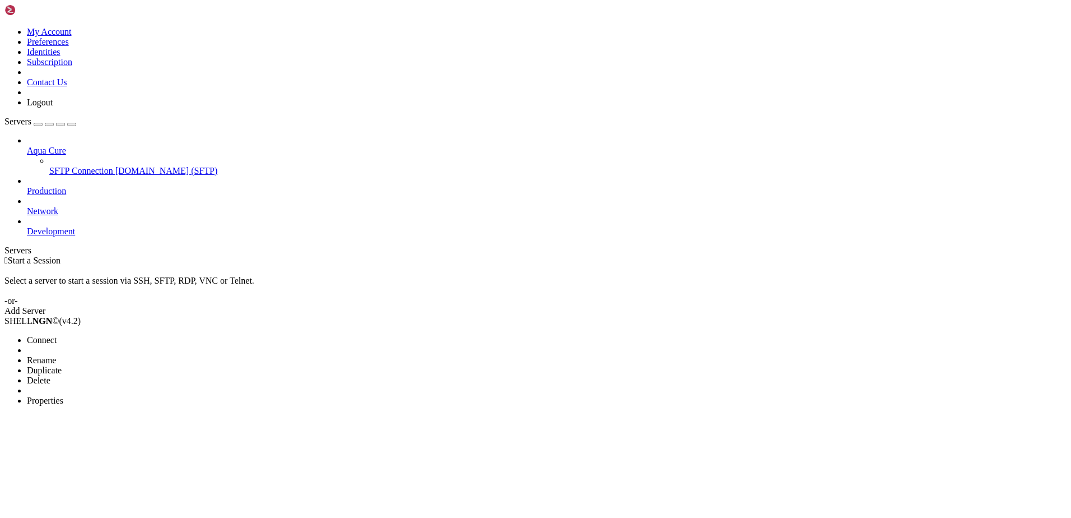
click at [129, 335] on li "Connect" at bounding box center [78, 340] width 102 height 10
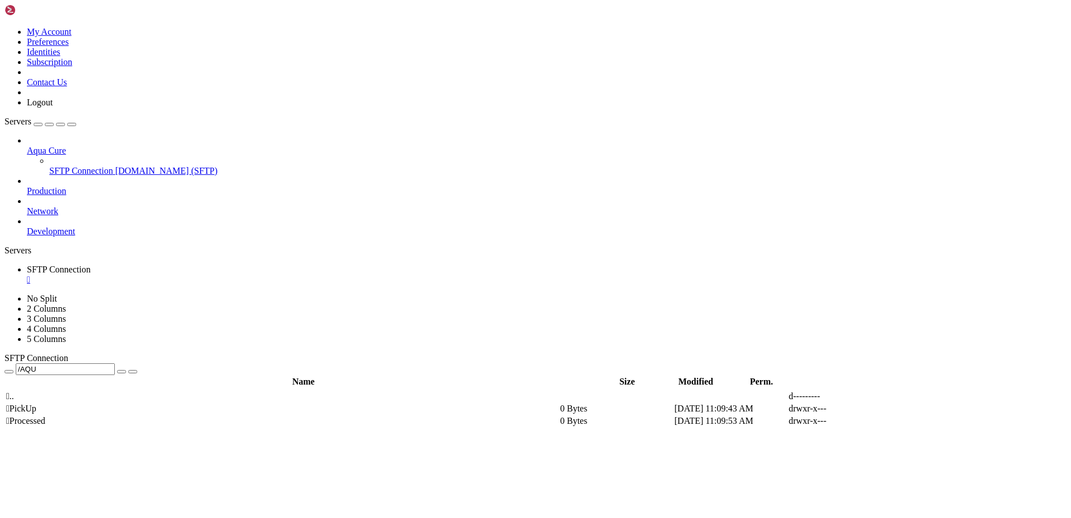
click at [739, 376] on th "Modified" at bounding box center [696, 381] width 86 height 11
click at [784, 376] on th "Perm." at bounding box center [762, 381] width 44 height 11
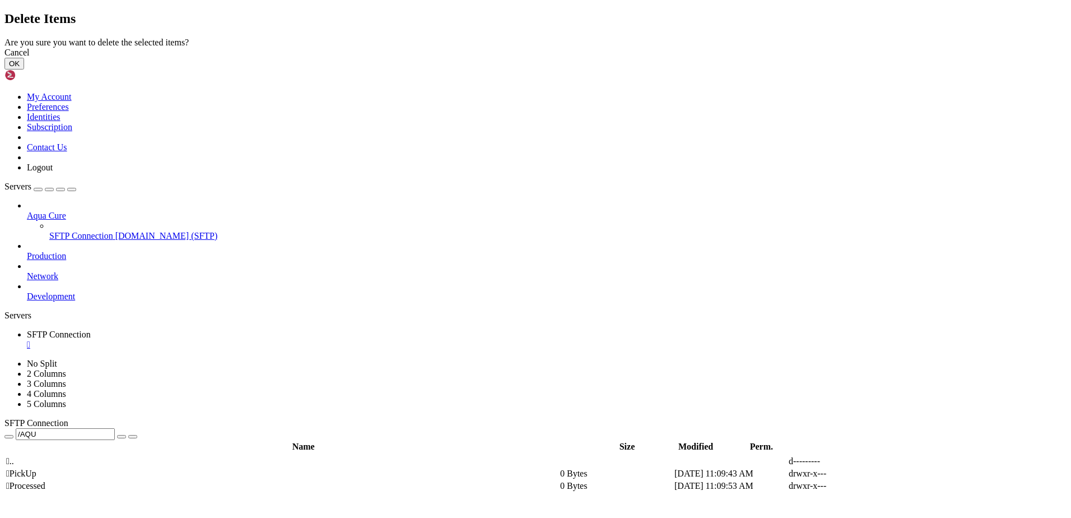
click at [24, 69] on button "OK" at bounding box center [14, 64] width 20 height 12
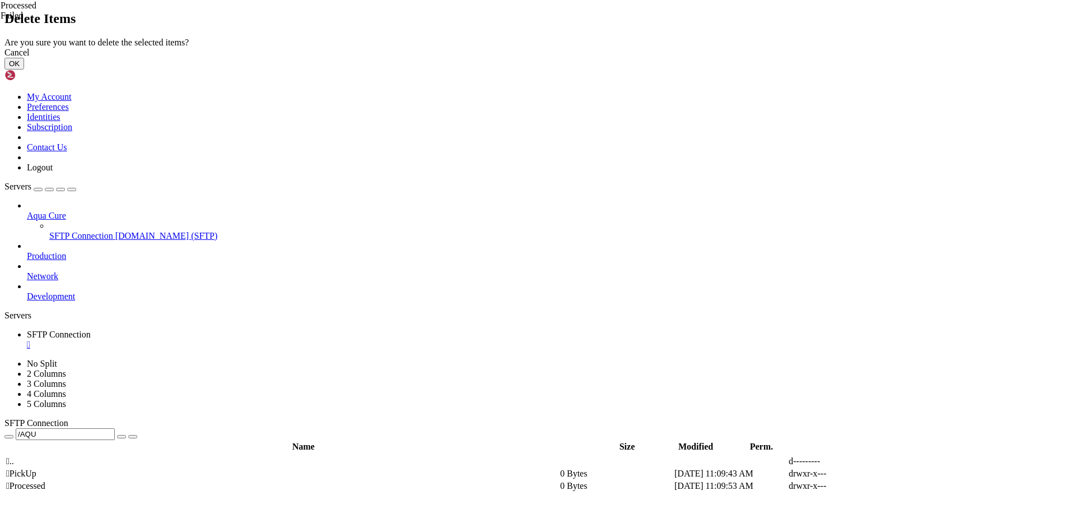
click at [24, 69] on button "OK" at bounding box center [14, 64] width 20 height 12
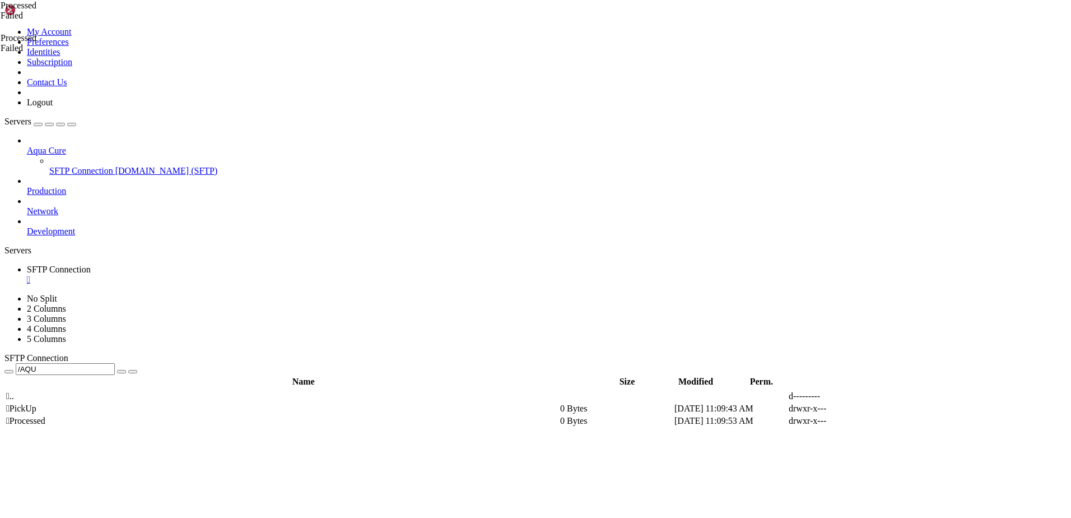
click at [9, 372] on icon "button" at bounding box center [9, 372] width 0 height 0
click at [29, 391] on span " AQU" at bounding box center [17, 396] width 23 height 10
click at [14, 391] on span " .." at bounding box center [10, 396] width 8 height 10
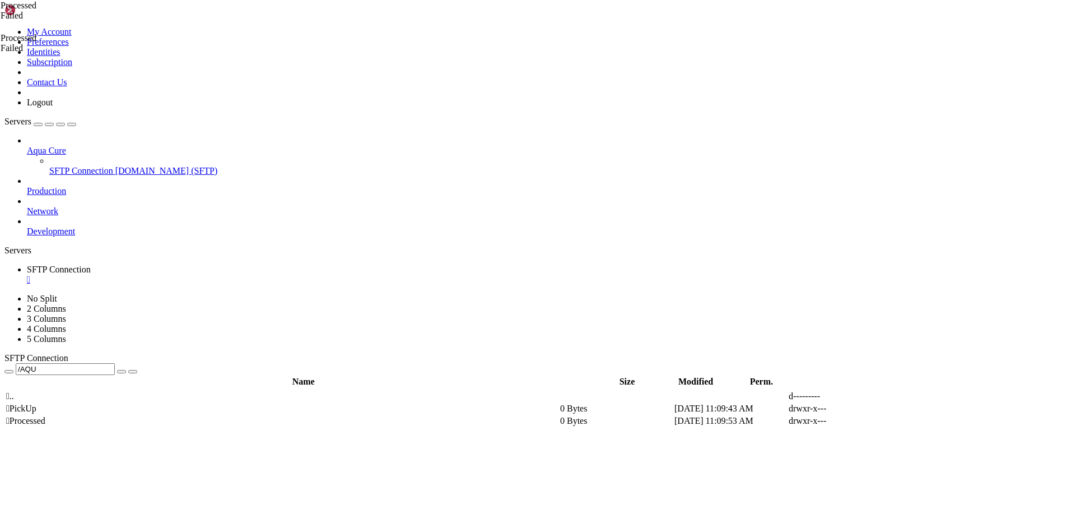
click at [4, 27] on link at bounding box center [4, 27] width 0 height 0
click at [4, 27] on icon at bounding box center [4, 27] width 0 height 0
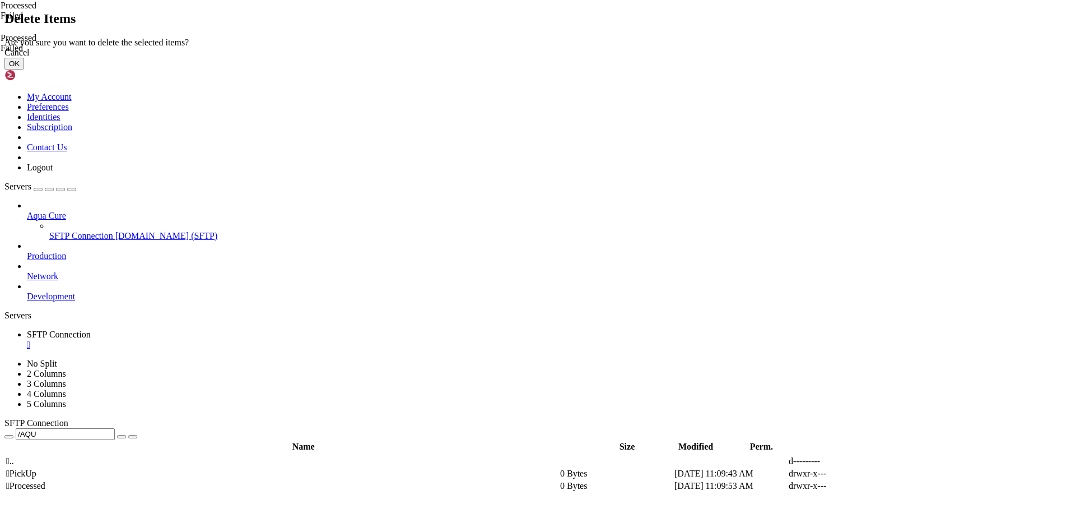
click at [24, 69] on button "OK" at bounding box center [14, 64] width 20 height 12
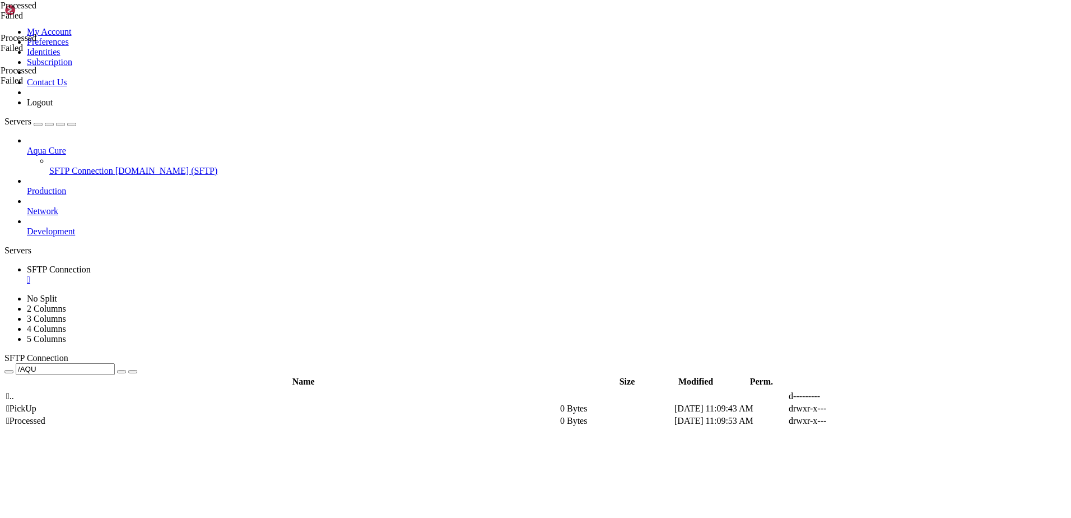
click at [36, 403] on span " PickUp" at bounding box center [21, 408] width 30 height 10
drag, startPoint x: 221, startPoint y: 38, endPoint x: 173, endPoint y: 39, distance: 48.2
click at [115, 363] on input "/AQU/PickUp" at bounding box center [65, 369] width 99 height 12
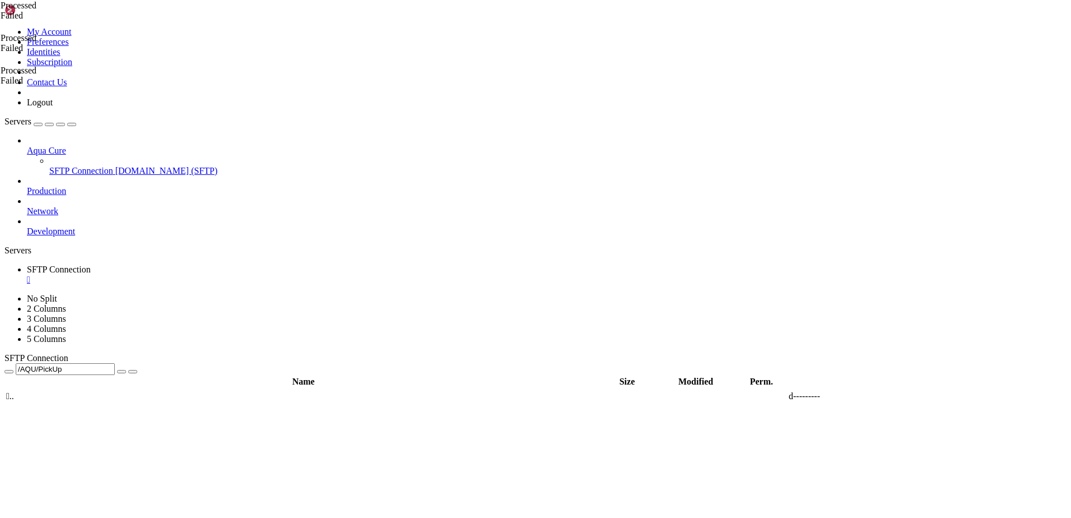
click at [9, 372] on icon "button" at bounding box center [9, 372] width 0 height 0
click at [29, 391] on span " AQU" at bounding box center [17, 396] width 23 height 10
click at [10, 391] on span "" at bounding box center [7, 396] width 3 height 10
click at [29, 391] on span " AQU" at bounding box center [17, 396] width 23 height 10
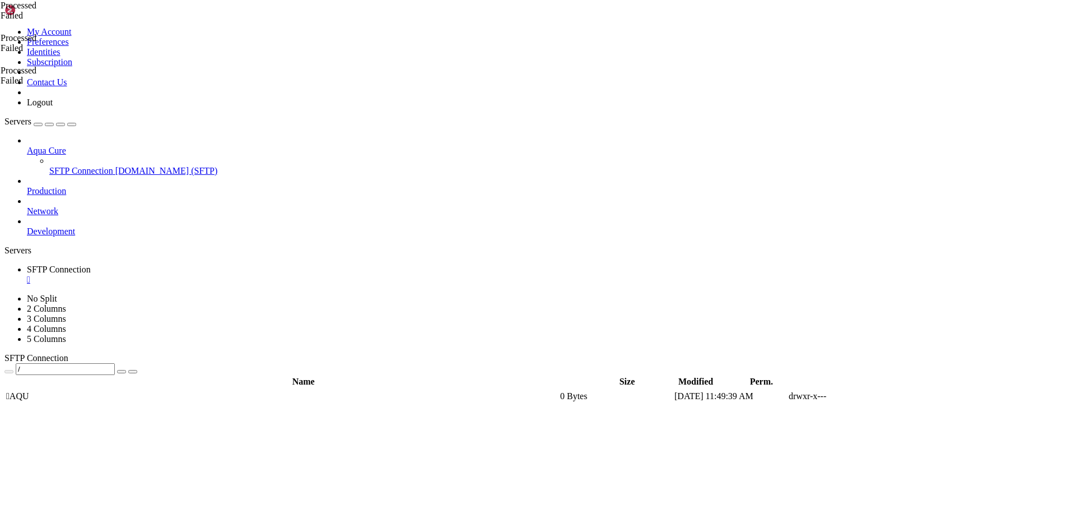
click at [29, 391] on span " AQU" at bounding box center [17, 396] width 23 height 10
click at [36, 403] on span " PickUp" at bounding box center [21, 408] width 30 height 10
type input "/AQU/PickUp"
click at [92, 166] on span "SFTP Connection" at bounding box center [81, 171] width 64 height 10
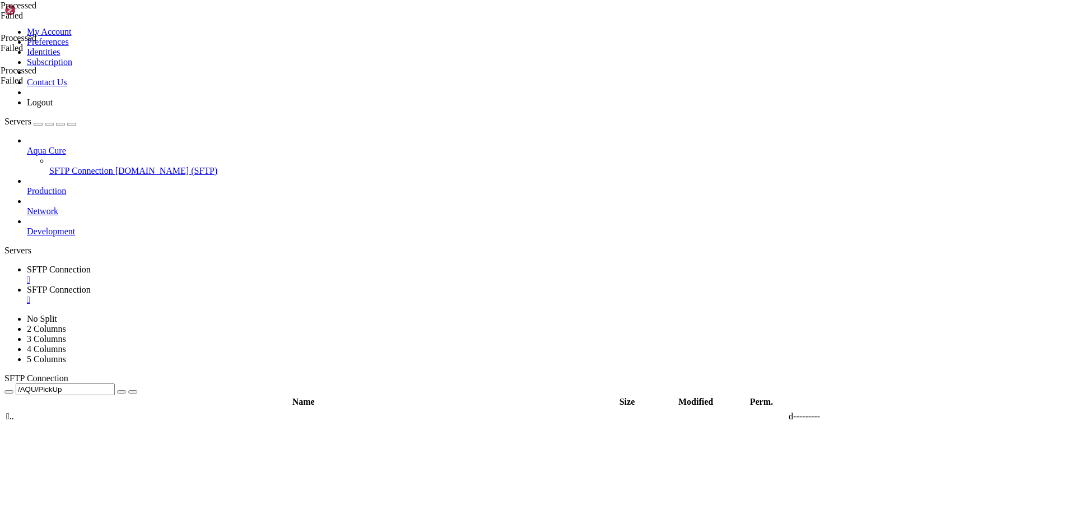
type input "/AQU/Processed"
drag, startPoint x: 235, startPoint y: 40, endPoint x: 157, endPoint y: 50, distance: 78.5
click at [331, 295] on div "" at bounding box center [547, 300] width 1040 height 10
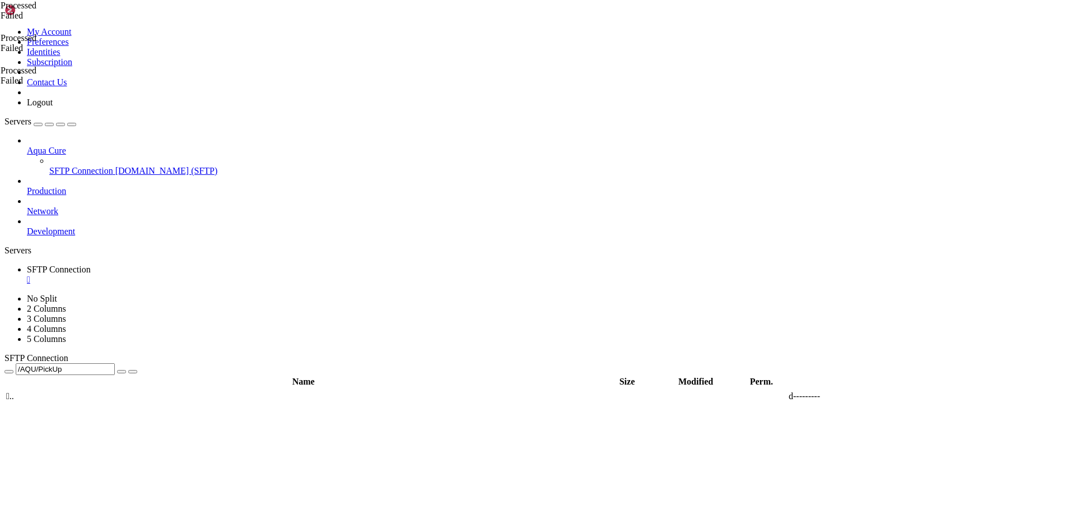
click at [232, 275] on div "" at bounding box center [547, 280] width 1040 height 10
